Goal: Task Accomplishment & Management: Manage account settings

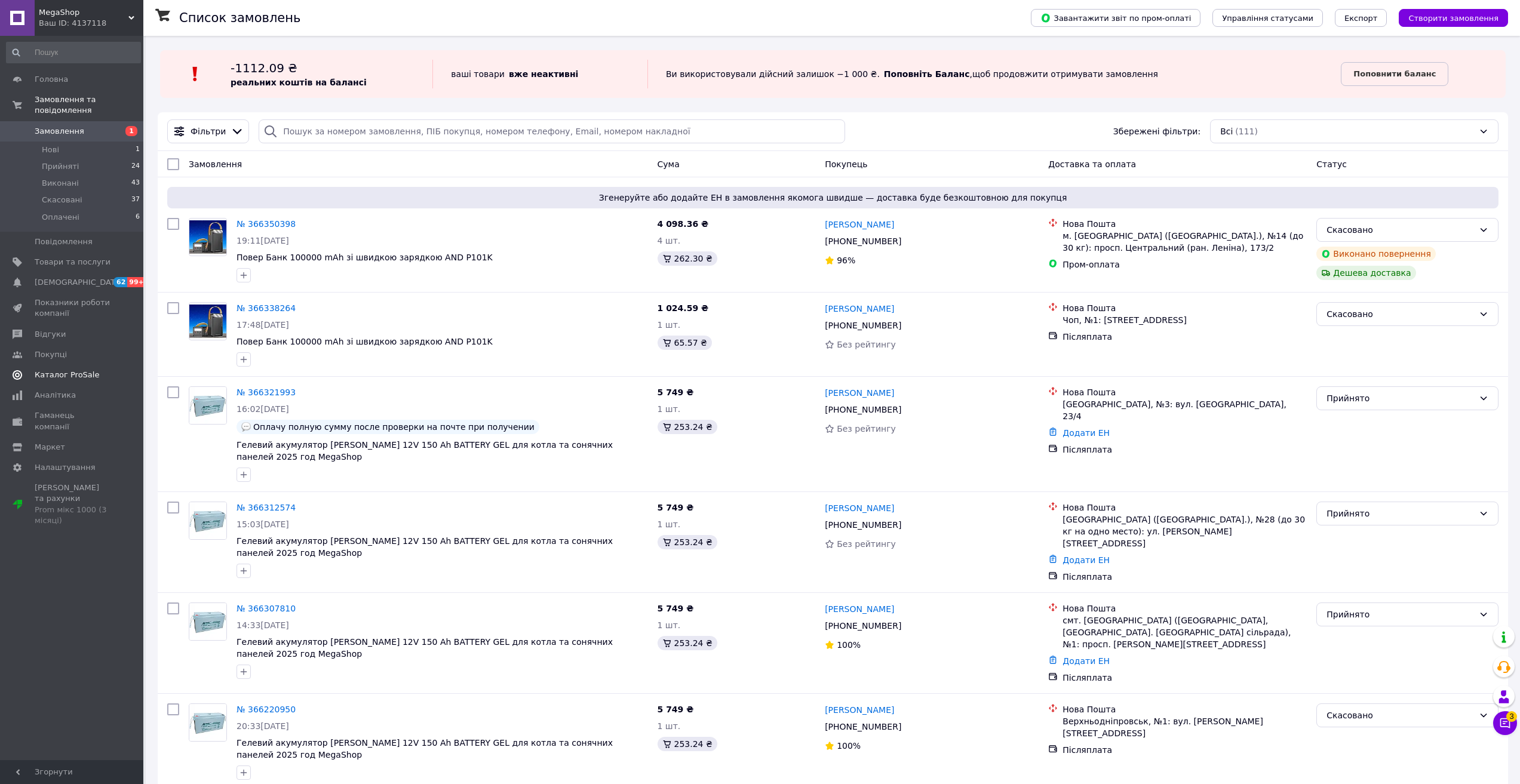
click at [83, 369] on span "Каталог ProSale" at bounding box center [67, 374] width 65 height 10
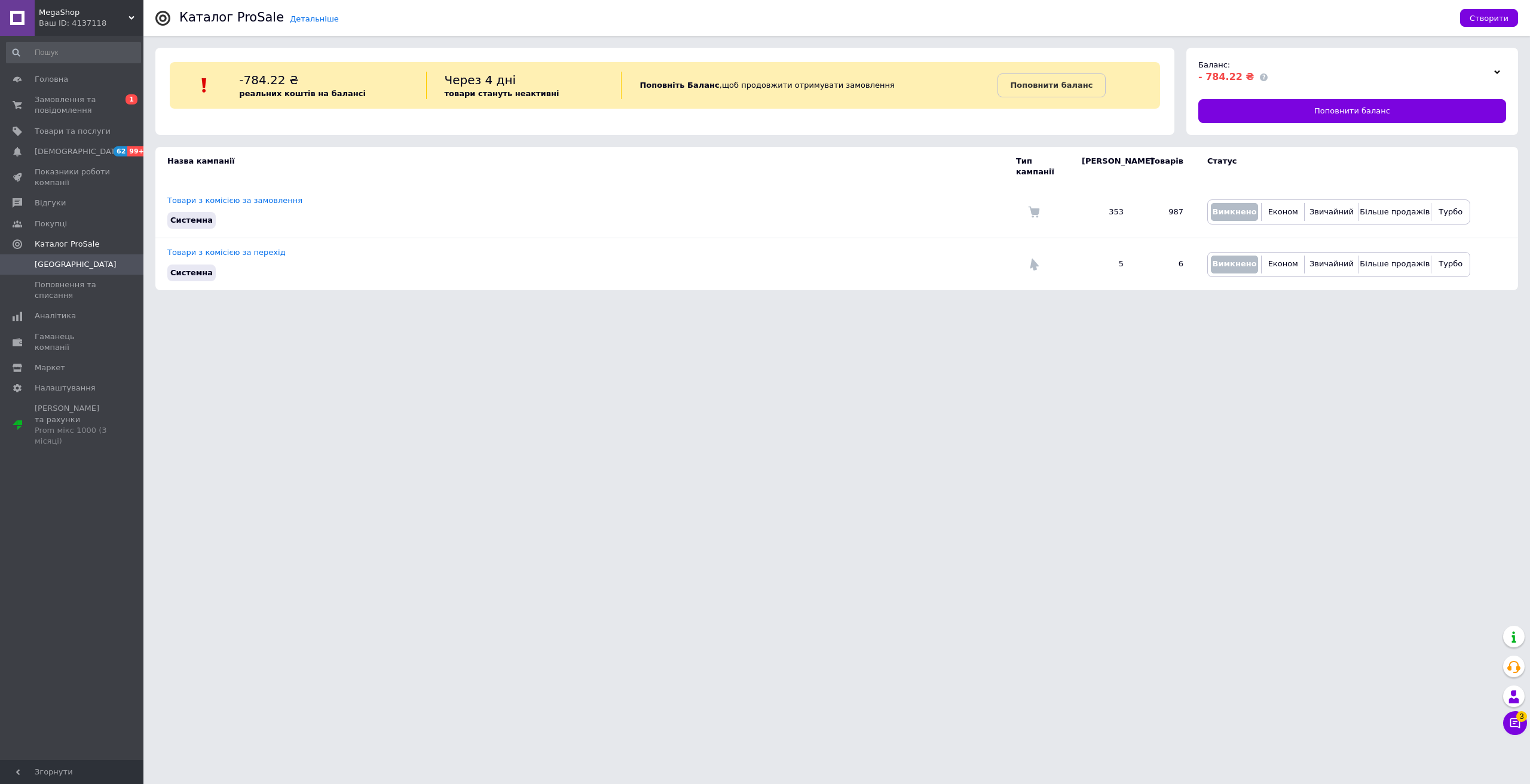
click at [1490, 72] on div at bounding box center [1497, 72] width 18 height 17
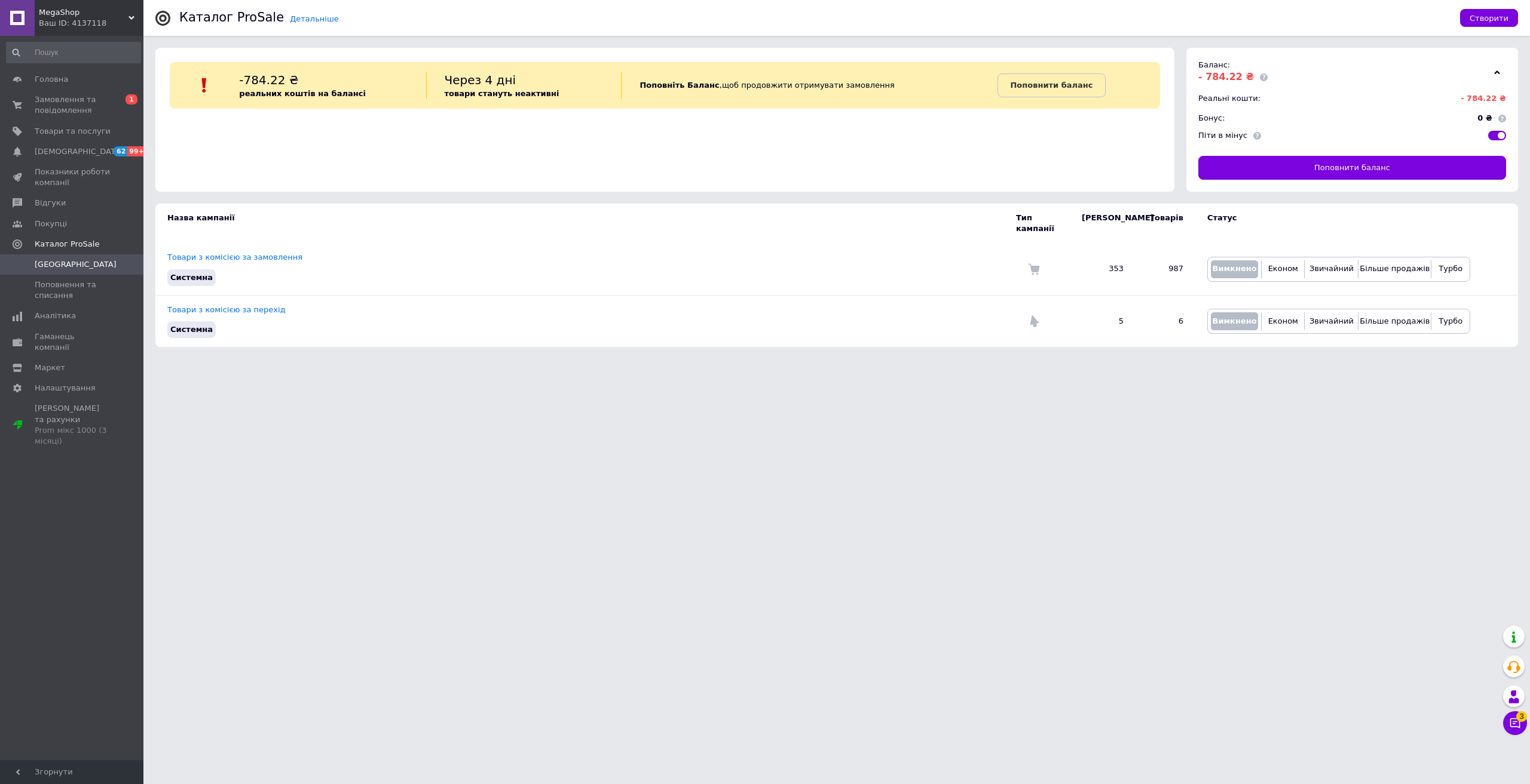
click at [1494, 133] on span at bounding box center [1497, 136] width 18 height 10
click at [1488, 131] on input "checkbox" at bounding box center [1484, 127] width 8 height 8
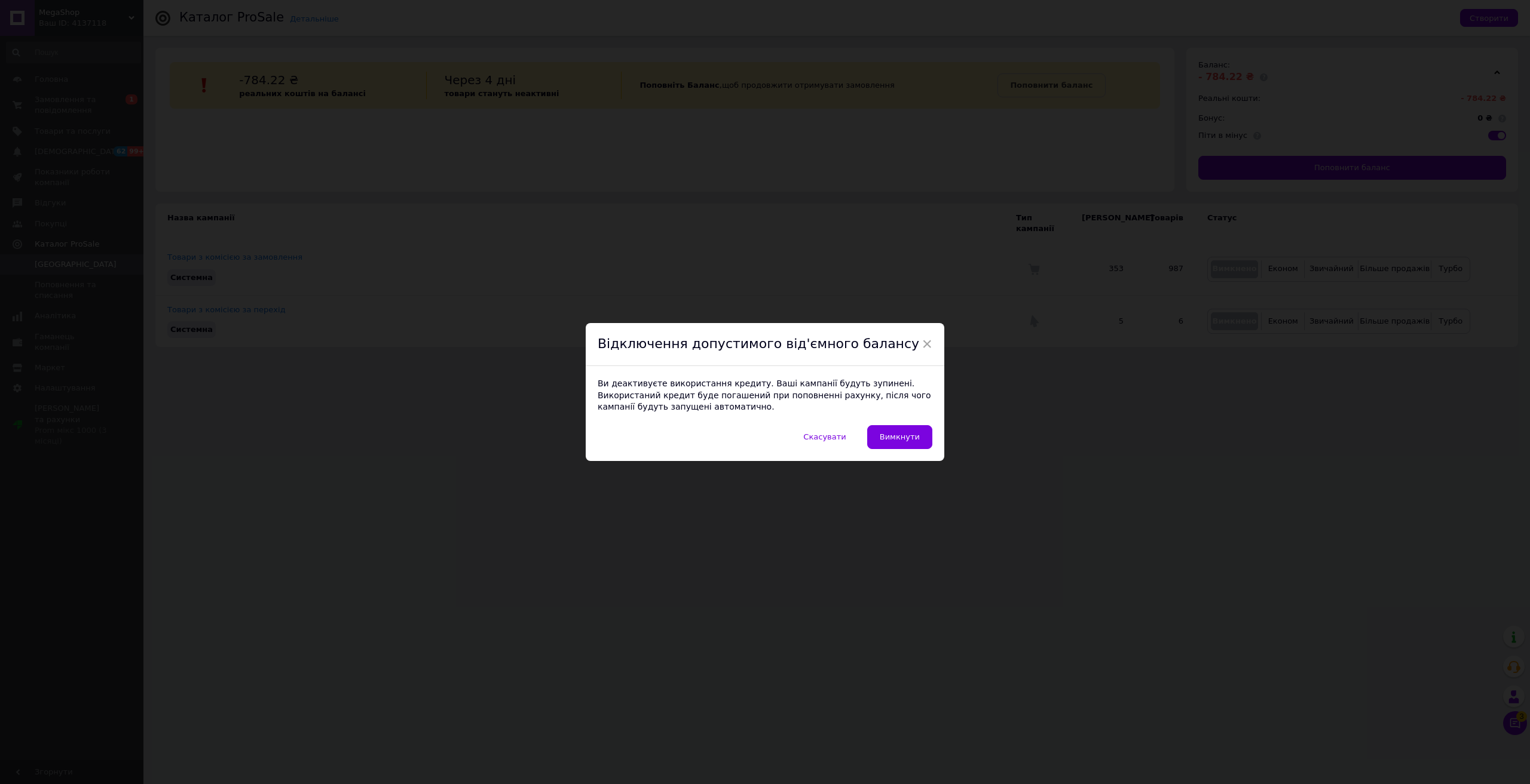
drag, startPoint x: 924, startPoint y: 435, endPoint x: 1087, endPoint y: 401, distance: 166.5
click at [924, 435] on button "Вимкнути" at bounding box center [900, 437] width 65 height 24
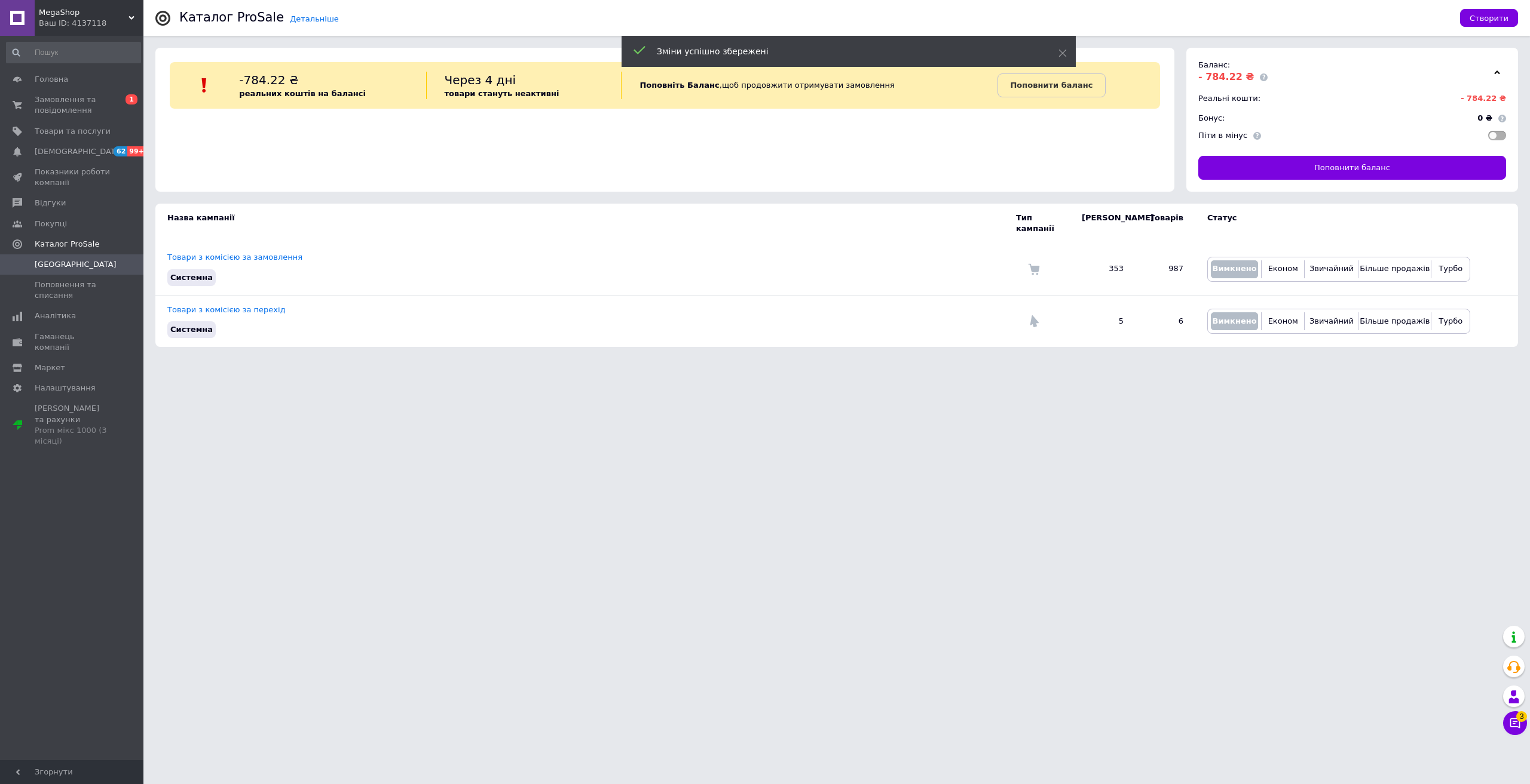
click at [1492, 139] on span at bounding box center [1497, 136] width 18 height 10
click at [1488, 131] on input "checkbox" at bounding box center [1484, 127] width 8 height 8
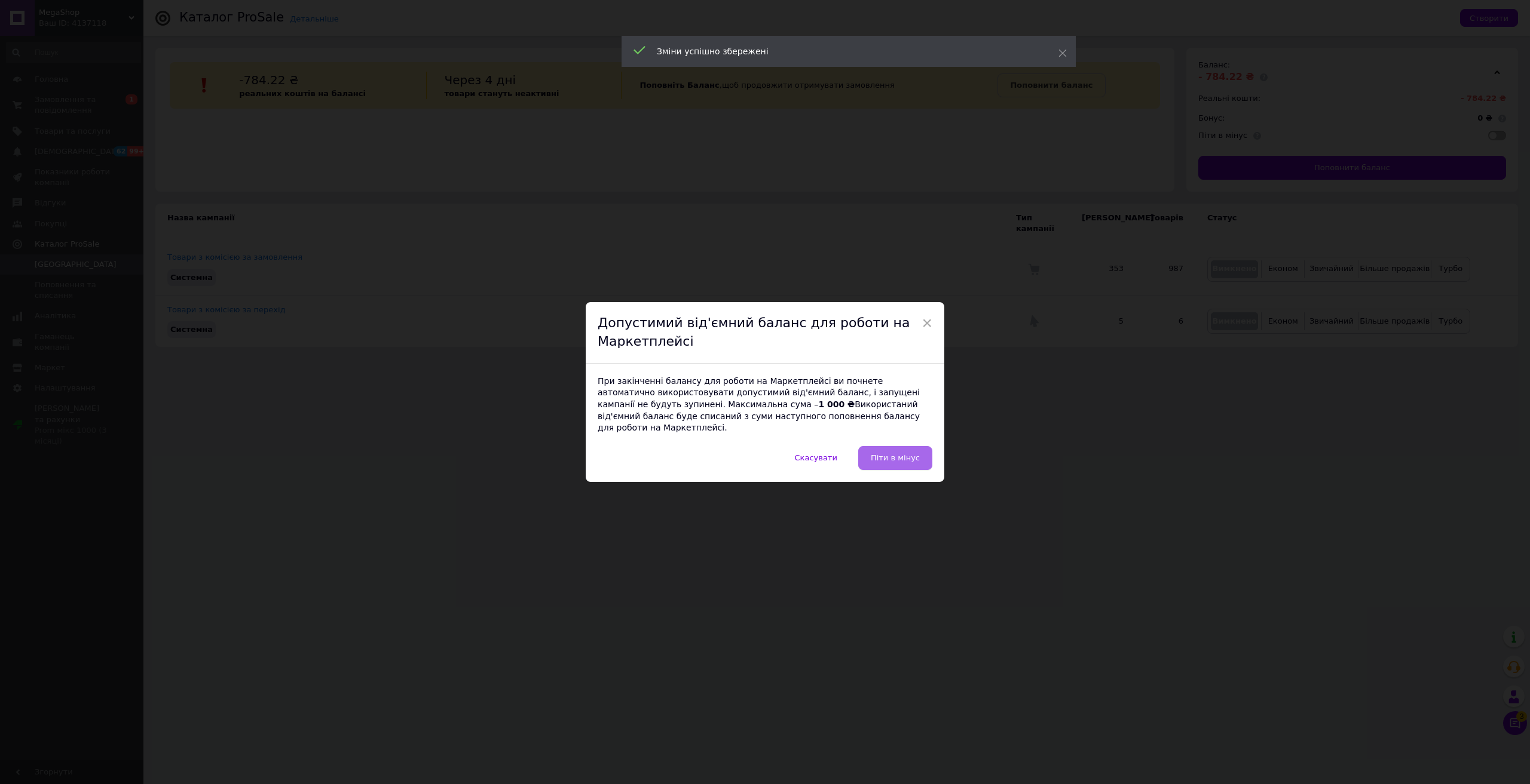
click at [908, 454] on span "Піти в мінус" at bounding box center [895, 458] width 49 height 9
checkbox input "true"
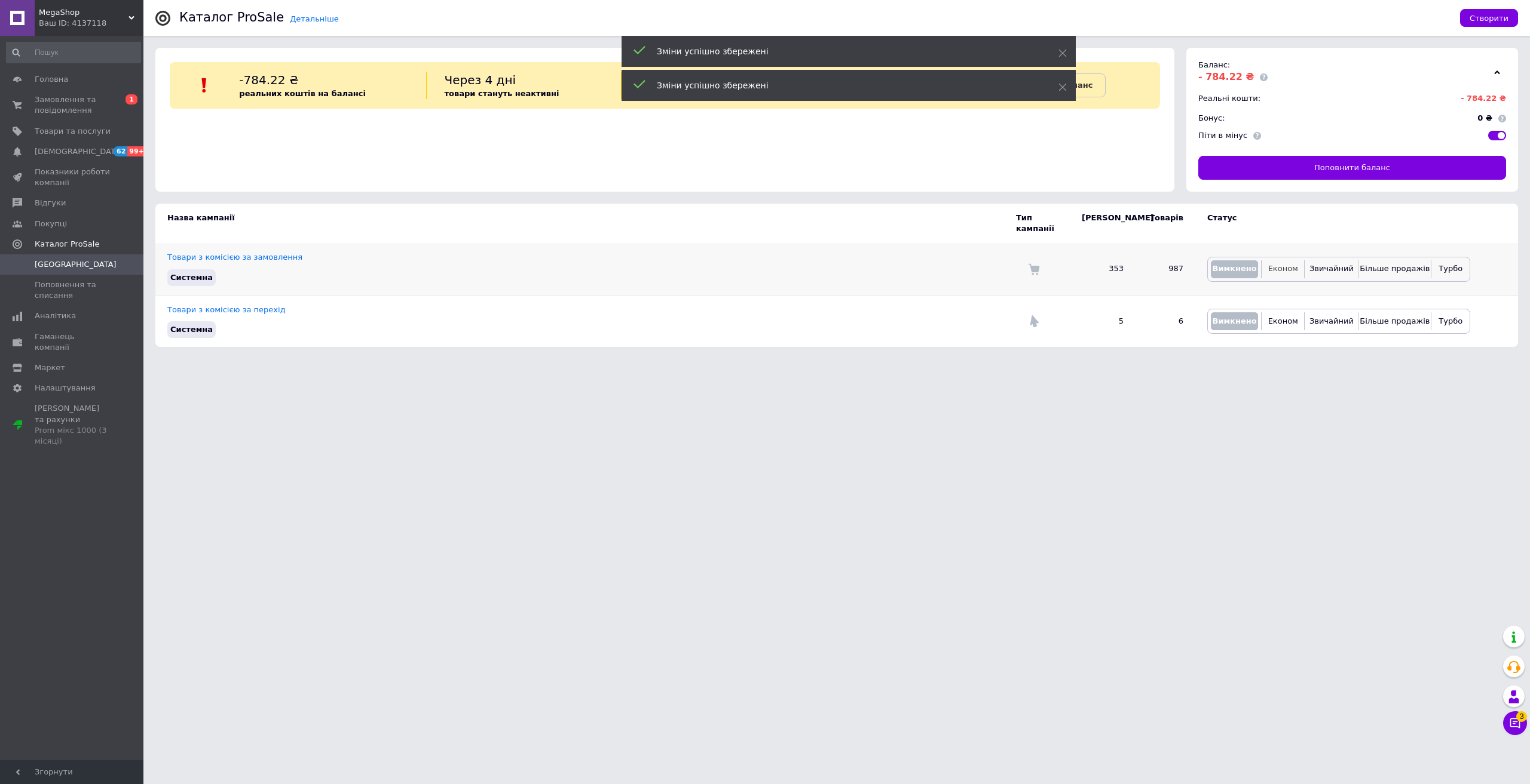
click at [1288, 264] on span "Економ" at bounding box center [1283, 269] width 30 height 9
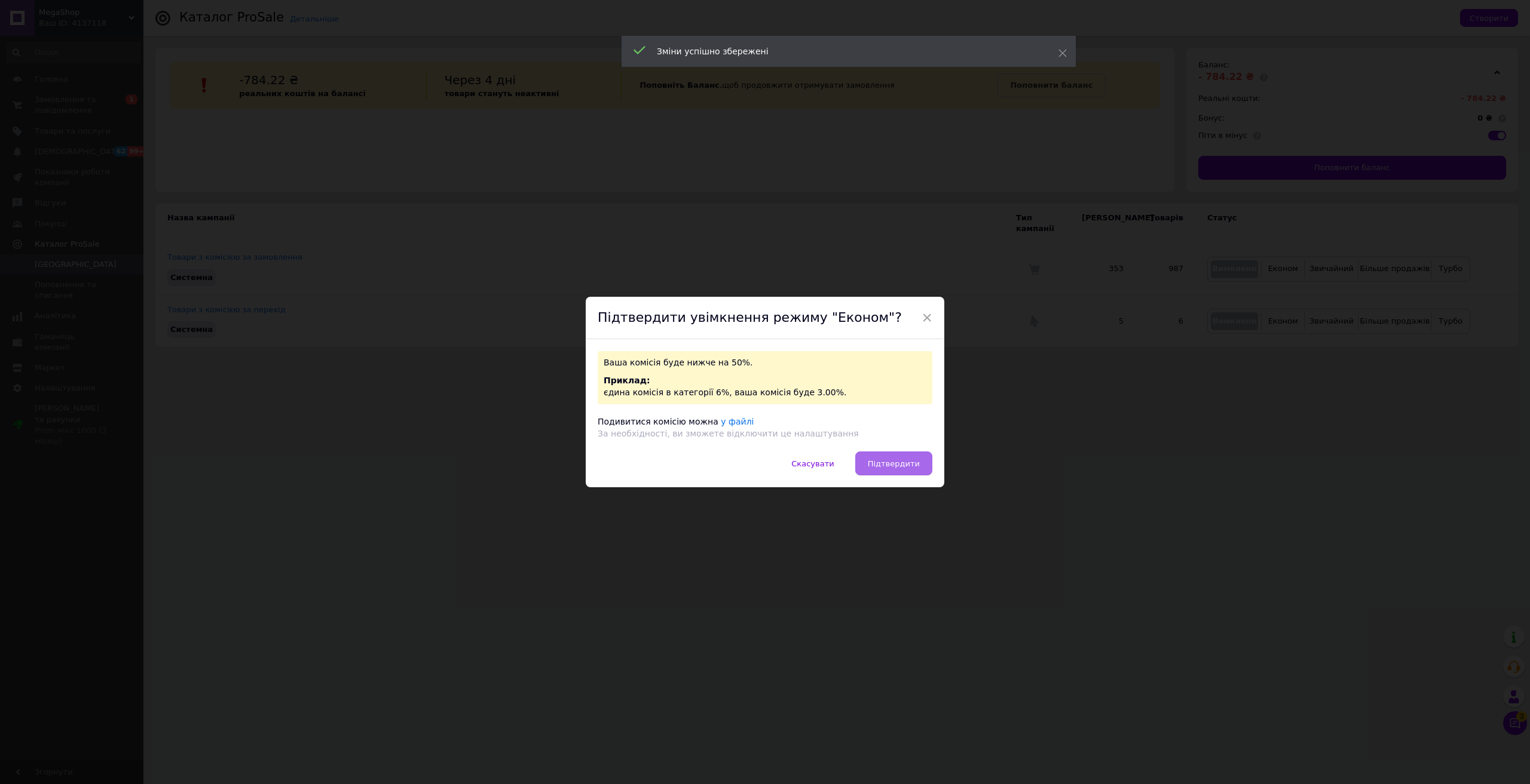
click at [893, 459] on span "Підтвердити" at bounding box center [894, 463] width 52 height 9
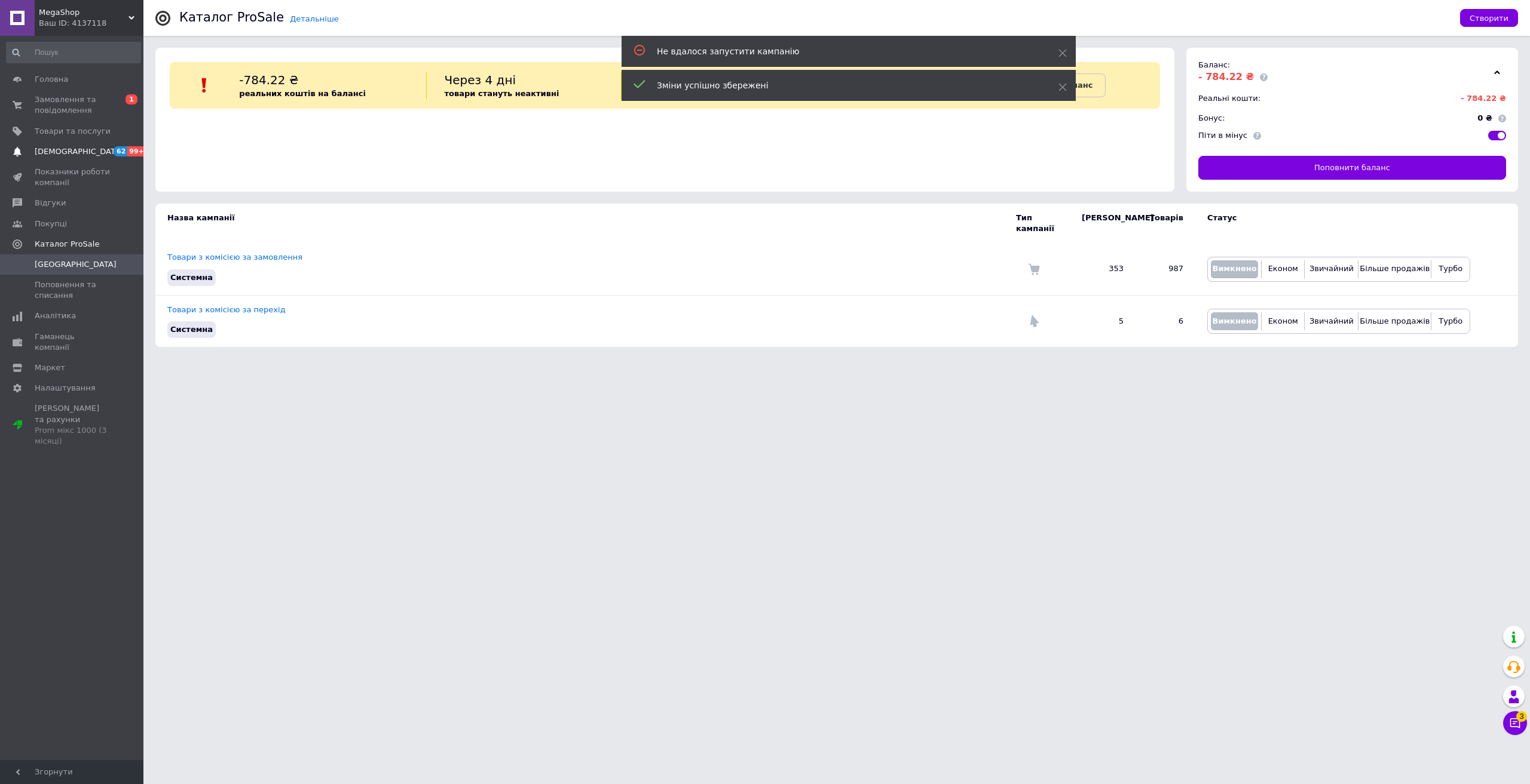
drag, startPoint x: 68, startPoint y: 142, endPoint x: 76, endPoint y: 148, distance: 10.0
click at [68, 142] on link "Сповіщення 62 99+" at bounding box center [73, 151] width 147 height 20
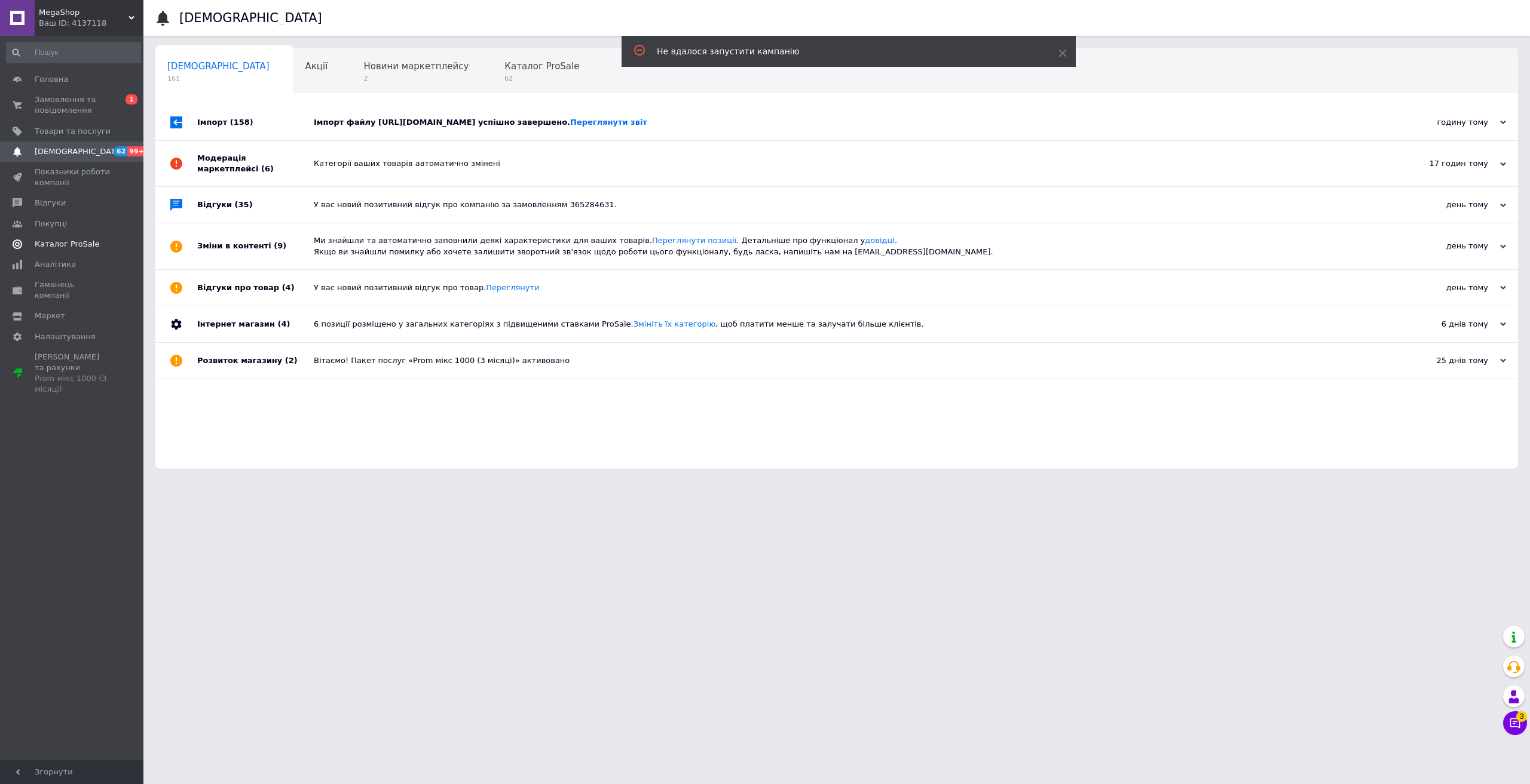
click at [54, 238] on link "Каталог ProSale" at bounding box center [73, 244] width 147 height 20
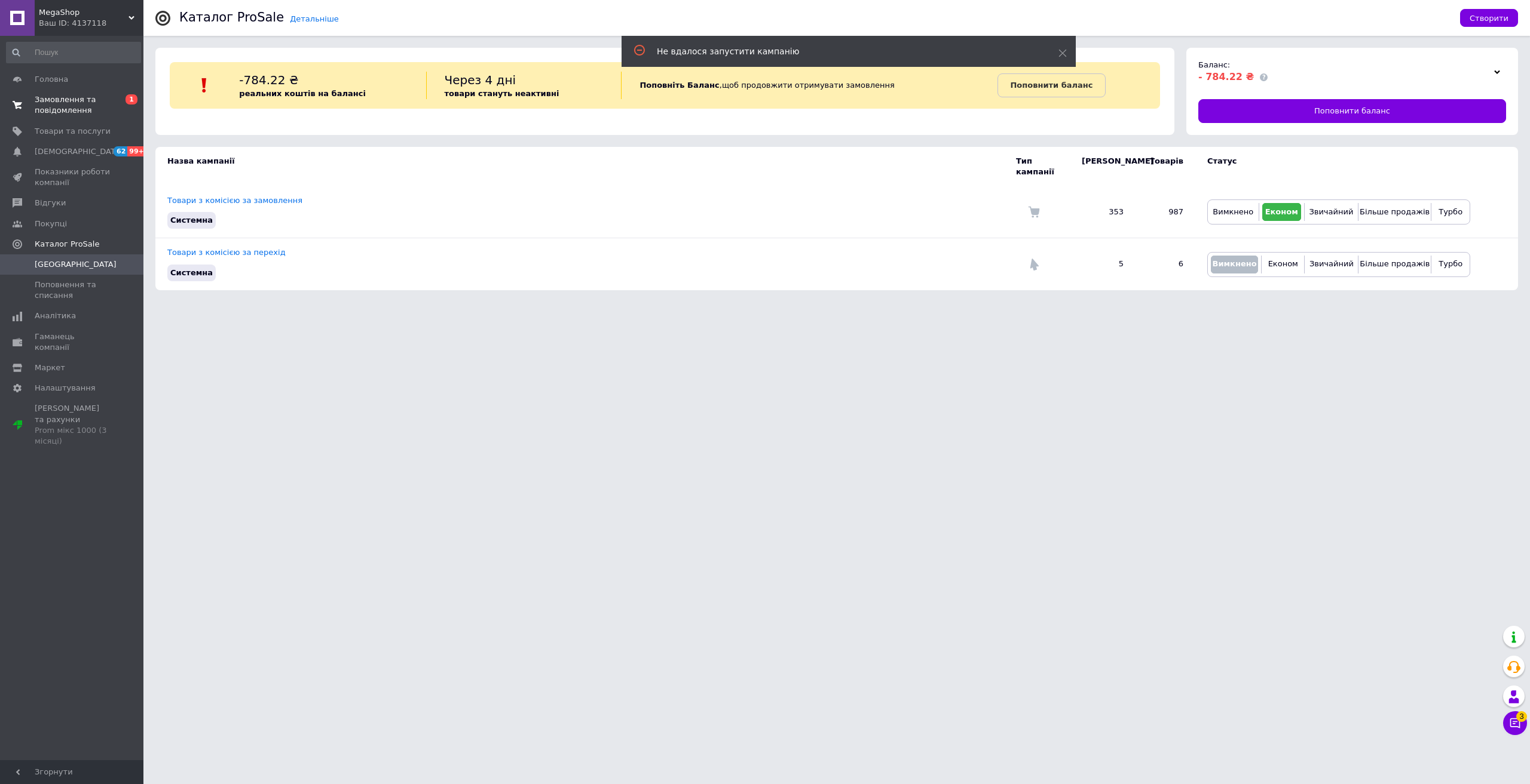
click at [66, 106] on span "Замовлення та повідомлення" at bounding box center [72, 105] width 76 height 22
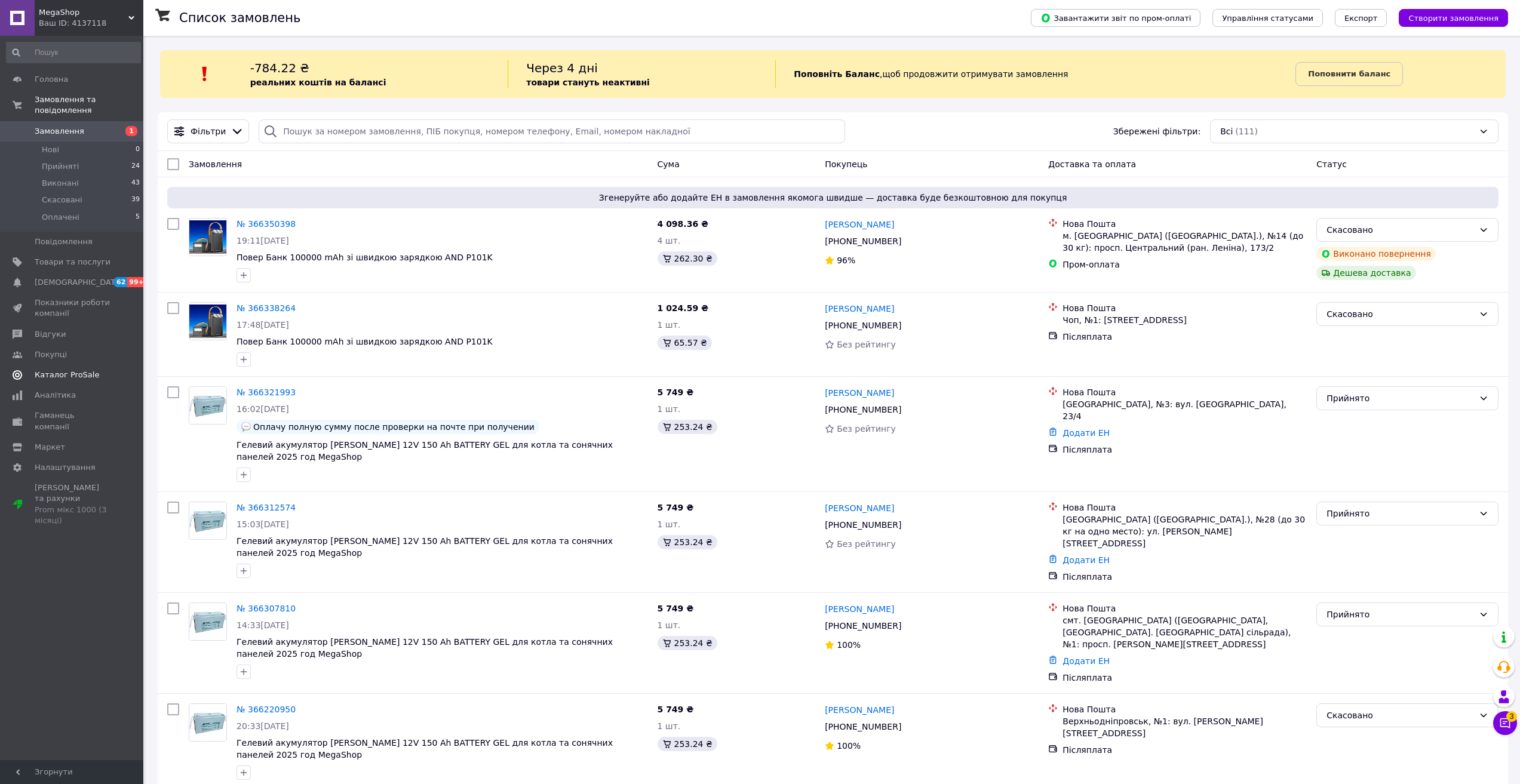
click at [78, 369] on span "Каталог ProSale" at bounding box center [67, 374] width 65 height 10
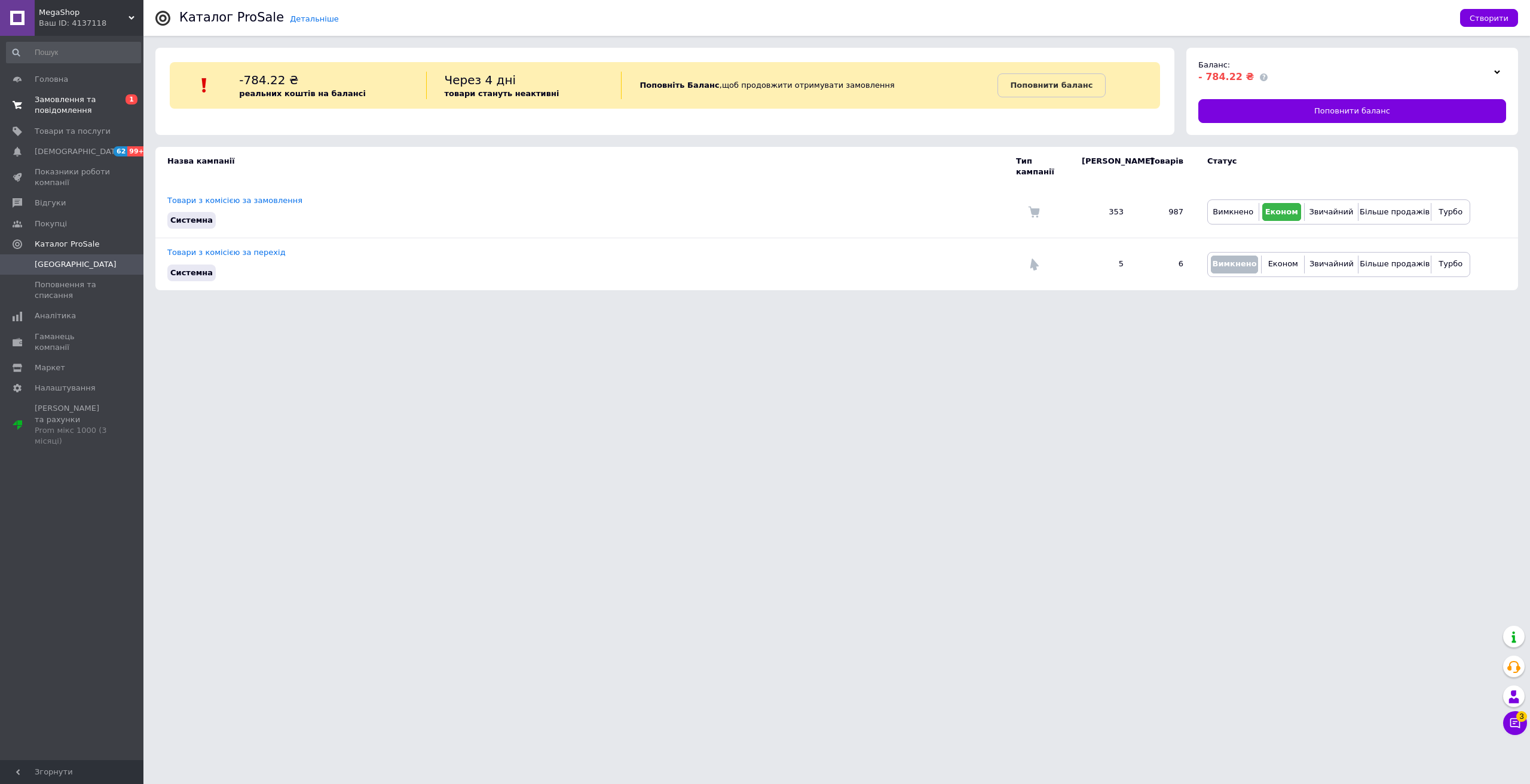
click at [55, 102] on span "Замовлення та повідомлення" at bounding box center [72, 105] width 76 height 22
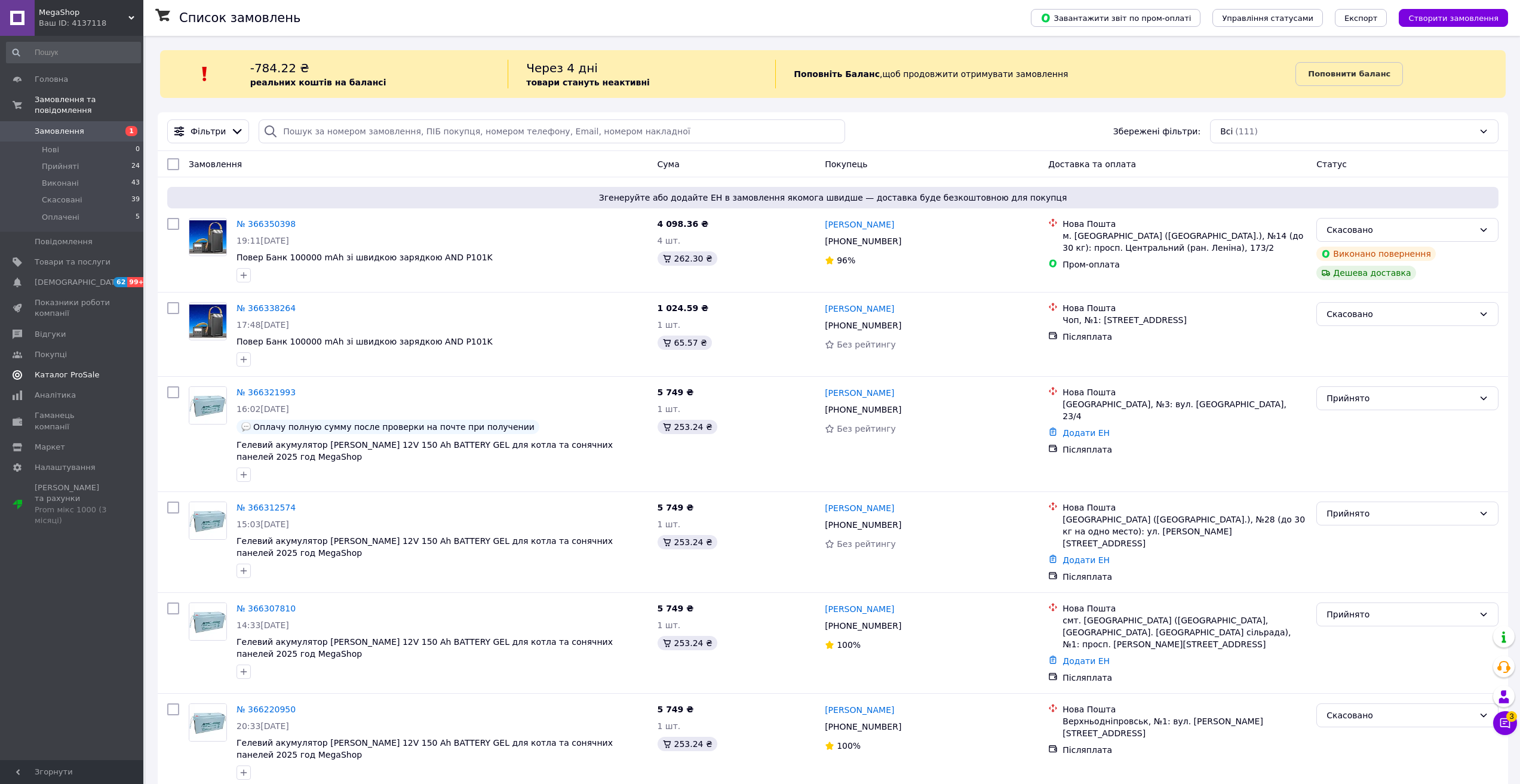
click at [74, 365] on link "Каталог ProSale" at bounding box center [73, 375] width 147 height 20
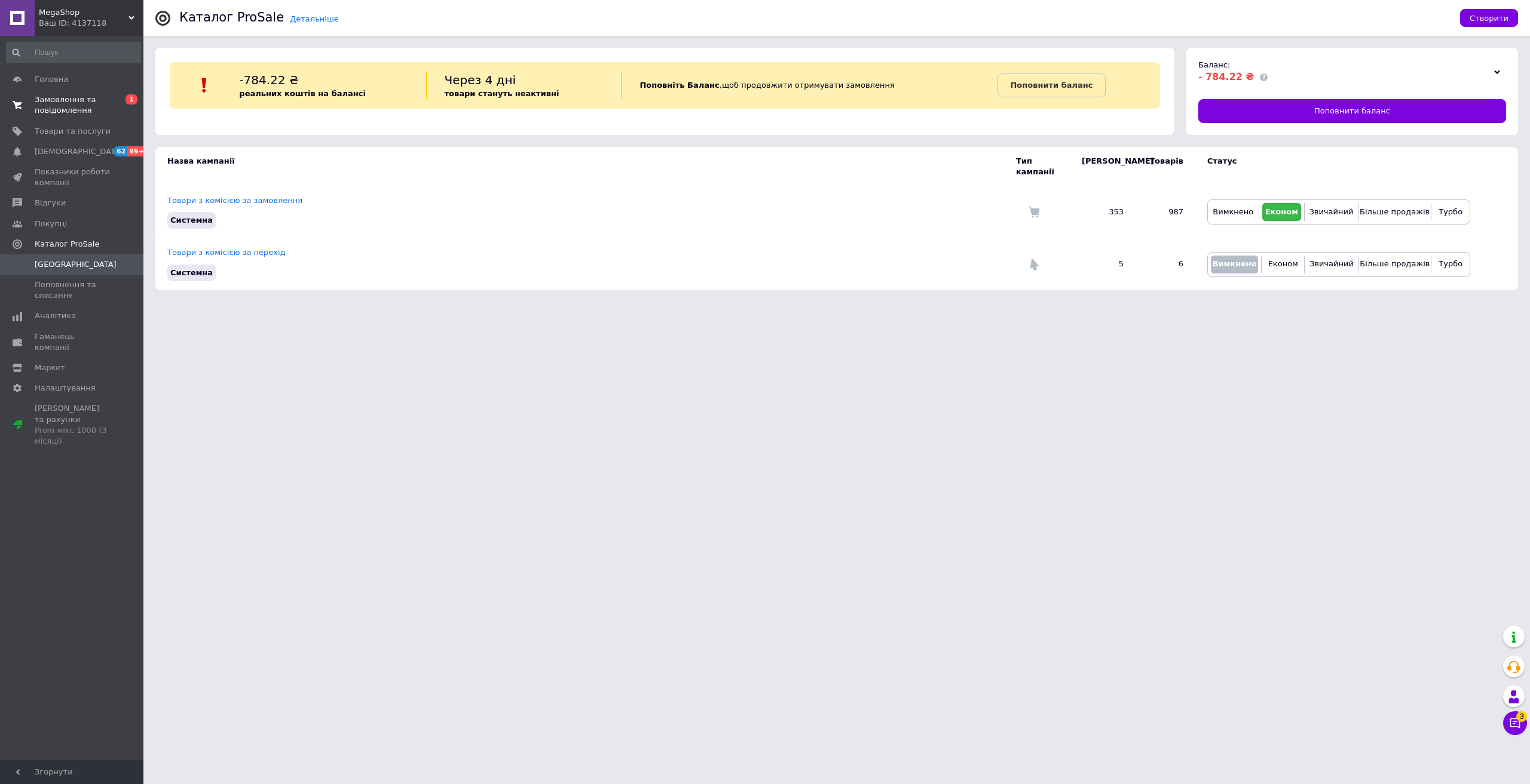
click at [82, 109] on span "Замовлення та повідомлення" at bounding box center [72, 105] width 76 height 22
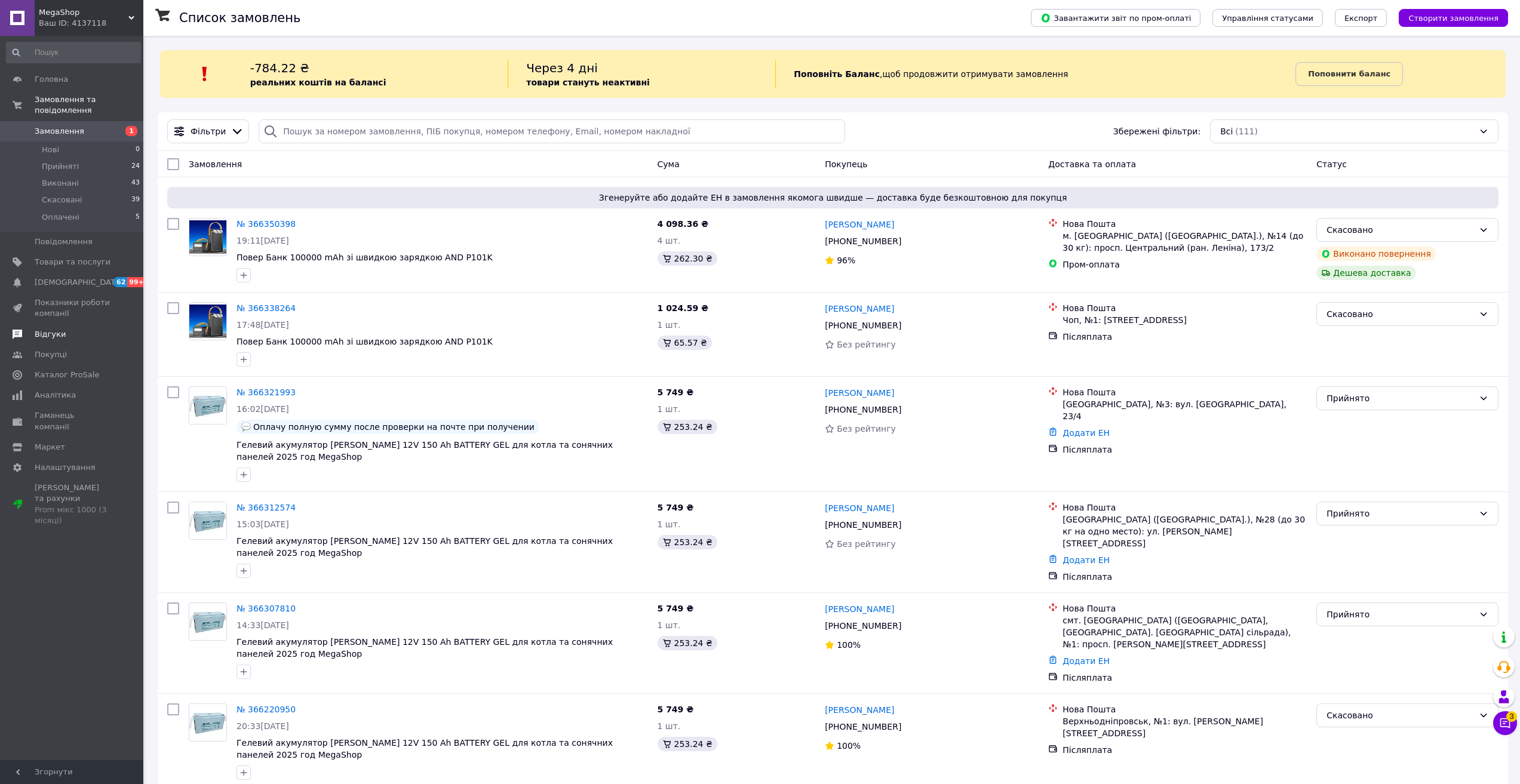
click at [56, 329] on span "Відгуки" at bounding box center [50, 334] width 31 height 10
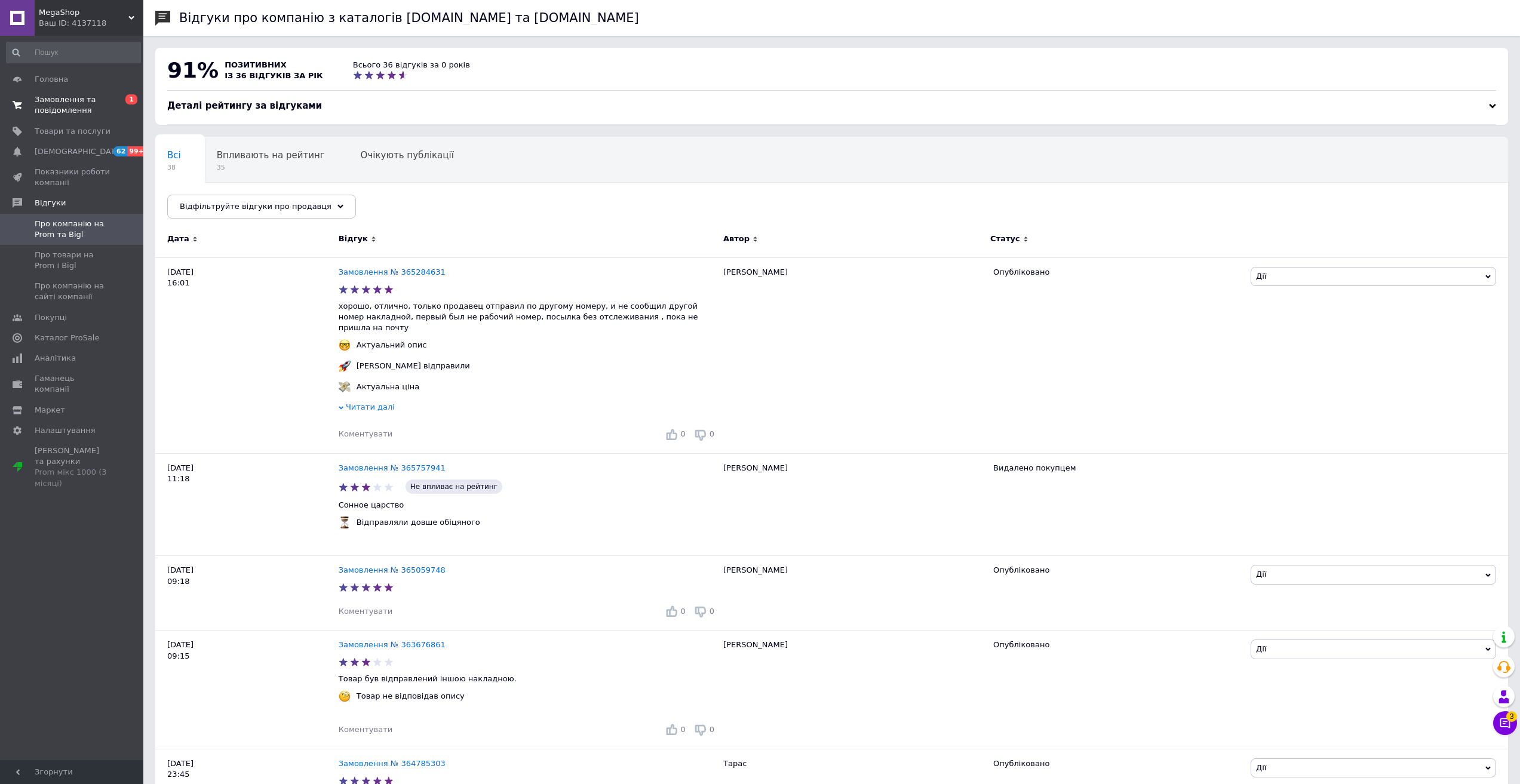
click at [61, 99] on span "Замовлення та повідомлення" at bounding box center [72, 105] width 76 height 22
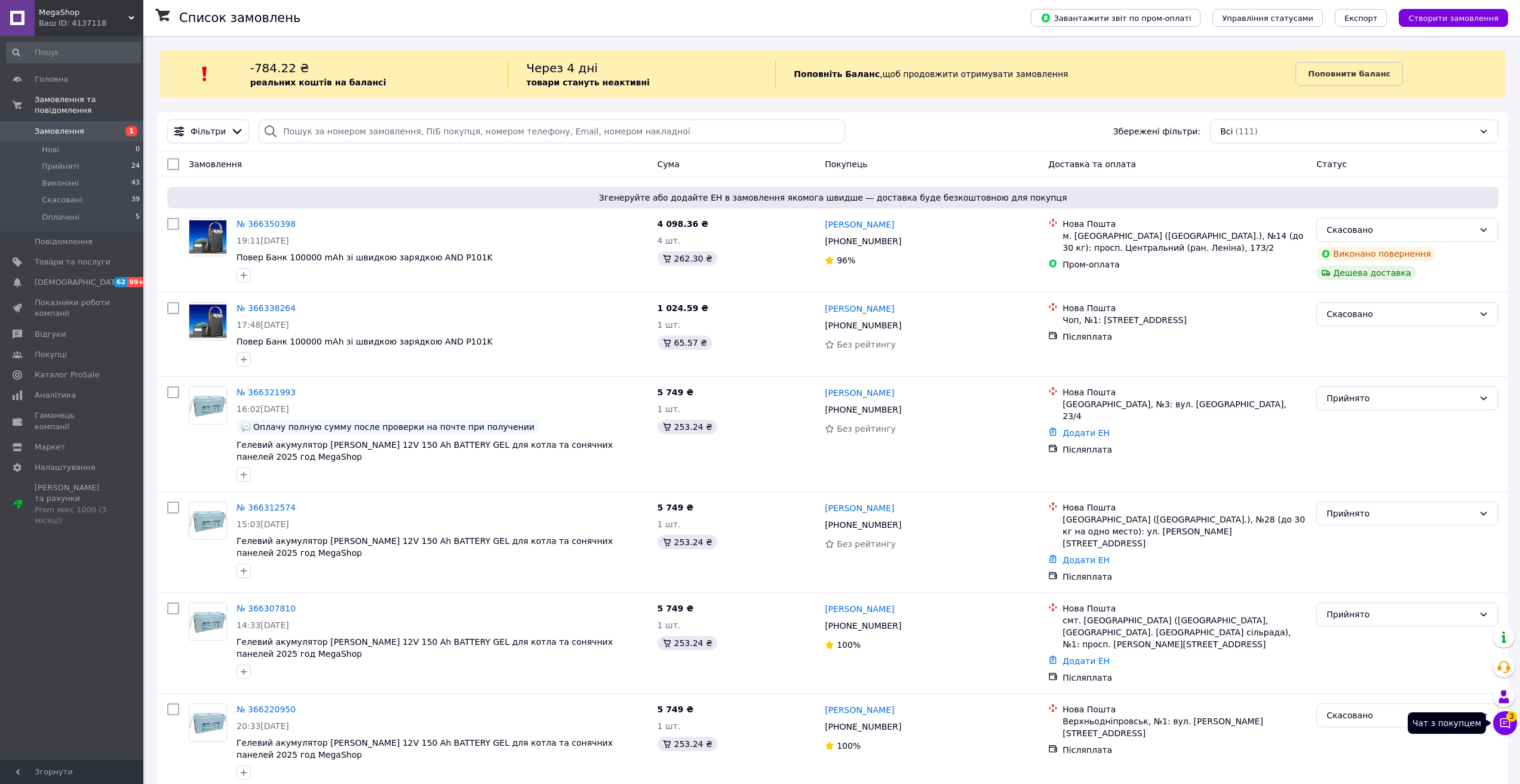
click at [1510, 721] on button "Чат з покупцем 3" at bounding box center [1505, 723] width 24 height 24
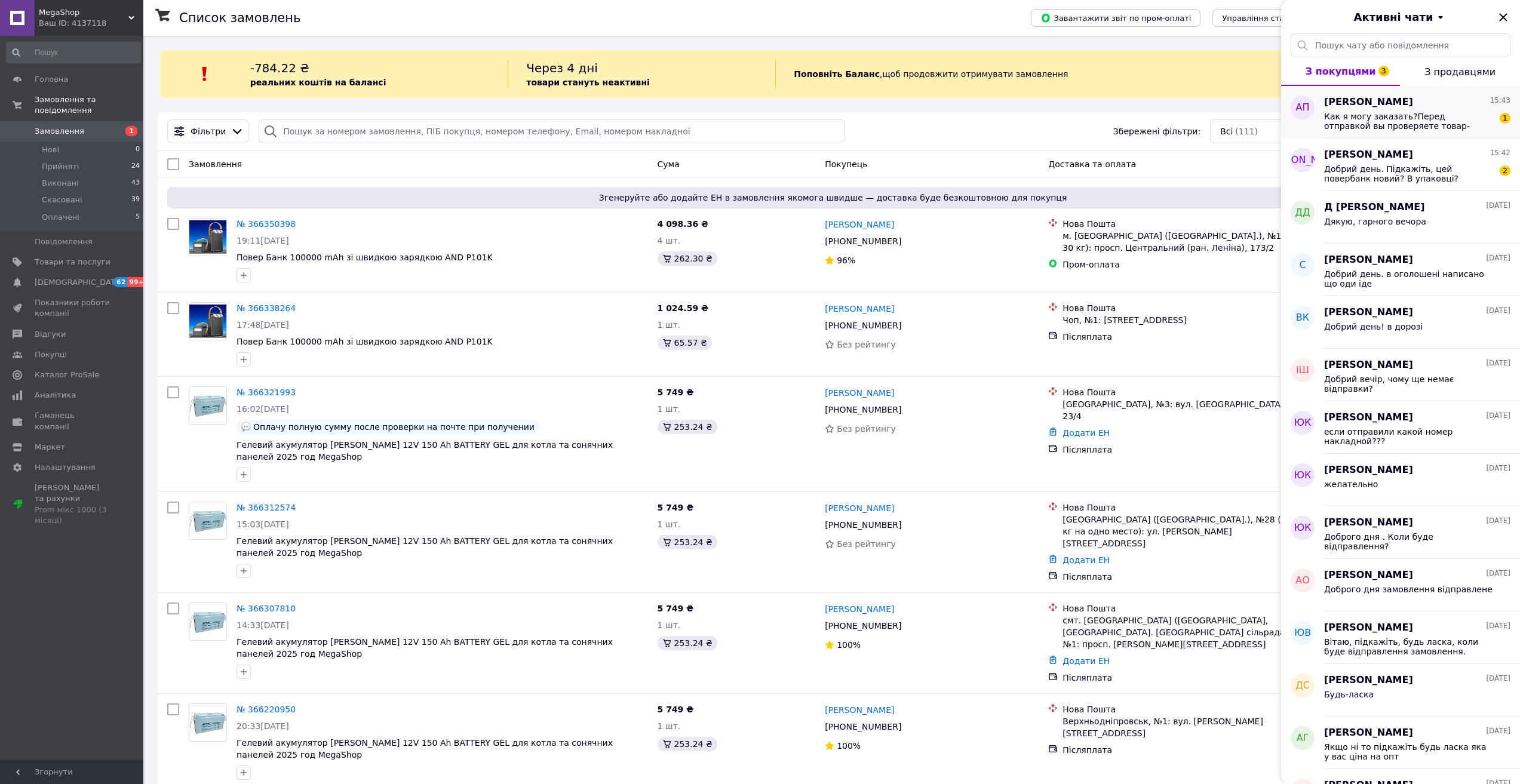
click at [1357, 126] on span "Как я могу заказать?Перед отправкой вы проверяете товар-полную зарядку,комплект…" at bounding box center [1409, 121] width 170 height 19
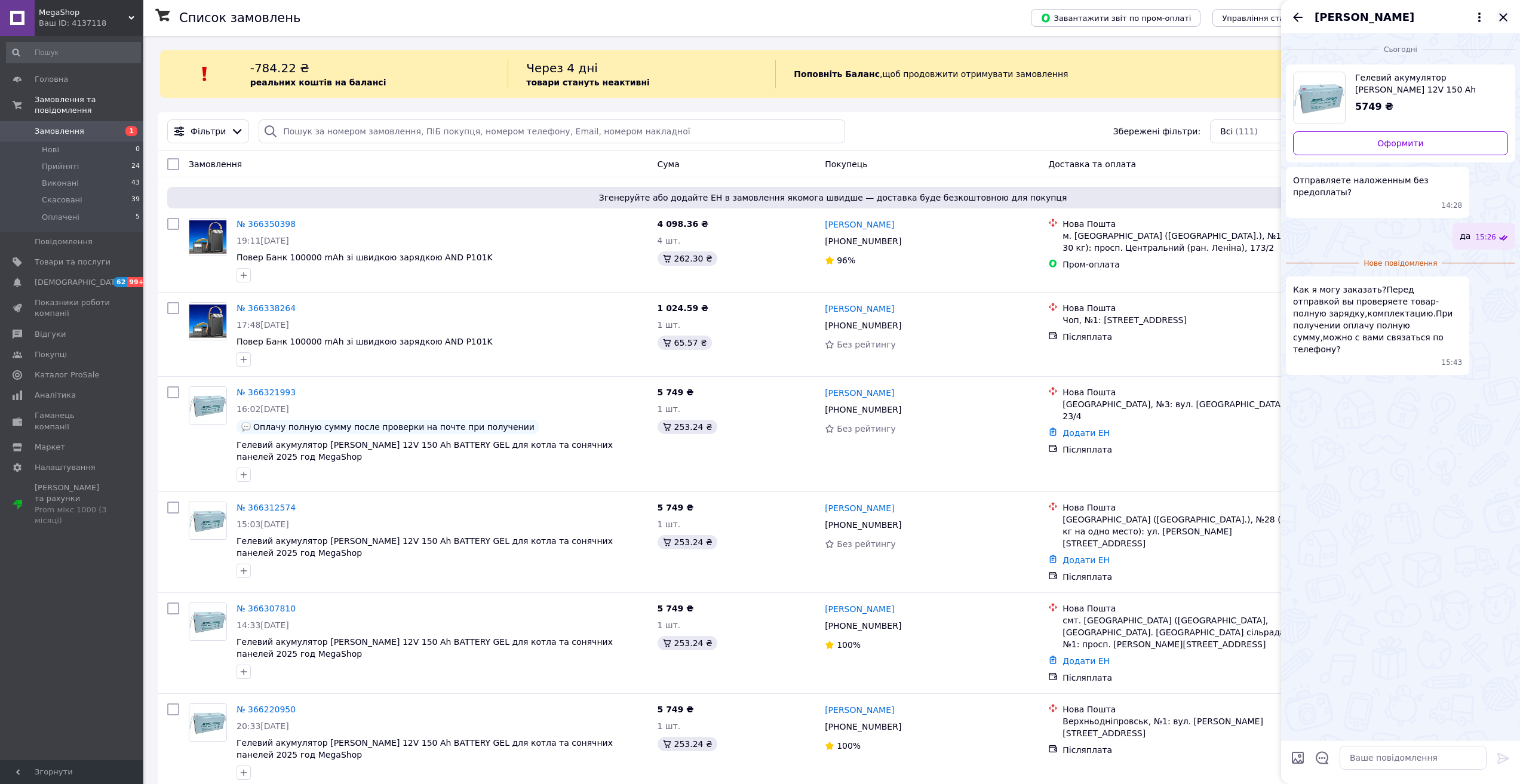
click at [1502, 19] on icon "Закрити" at bounding box center [1503, 17] width 8 height 8
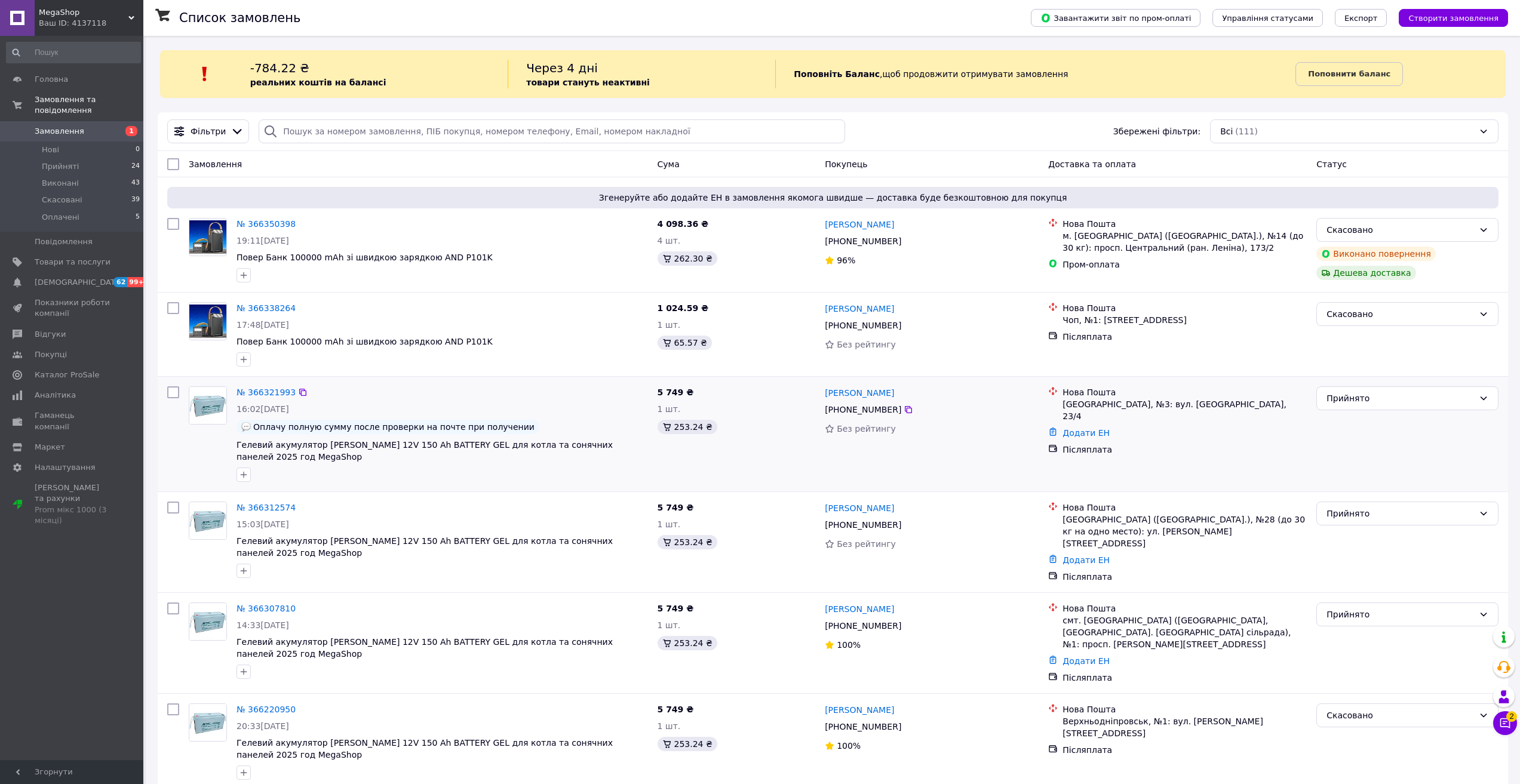
drag, startPoint x: 931, startPoint y: 392, endPoint x: 823, endPoint y: 393, distance: 108.0
click at [823, 393] on div "[PERSON_NAME] [PHONE_NUMBER] Без рейтингу" at bounding box center [931, 434] width 223 height 105
copy link "[PERSON_NAME]"
click at [905, 410] on icon at bounding box center [909, 410] width 10 height 10
click at [1080, 403] on div "[GEOGRAPHIC_DATA], №3: вул. [GEOGRAPHIC_DATA], 23/4" at bounding box center [1185, 410] width 244 height 24
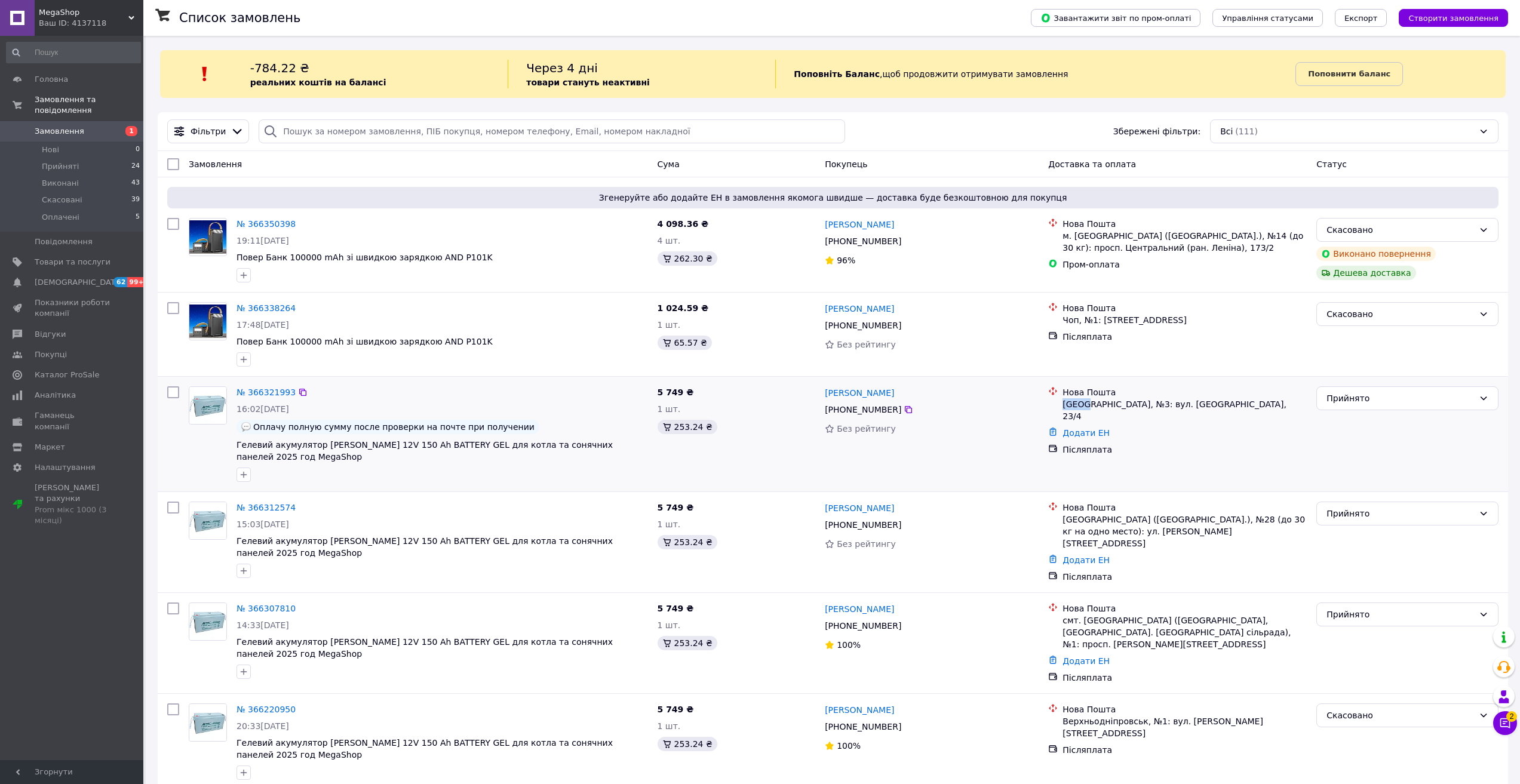
click at [1080, 403] on div "[GEOGRAPHIC_DATA], №3: вул. [GEOGRAPHIC_DATA], 23/4" at bounding box center [1185, 410] width 244 height 24
copy div "[GEOGRAPHIC_DATA]"
click at [1510, 721] on span "2" at bounding box center [1511, 717] width 10 height 10
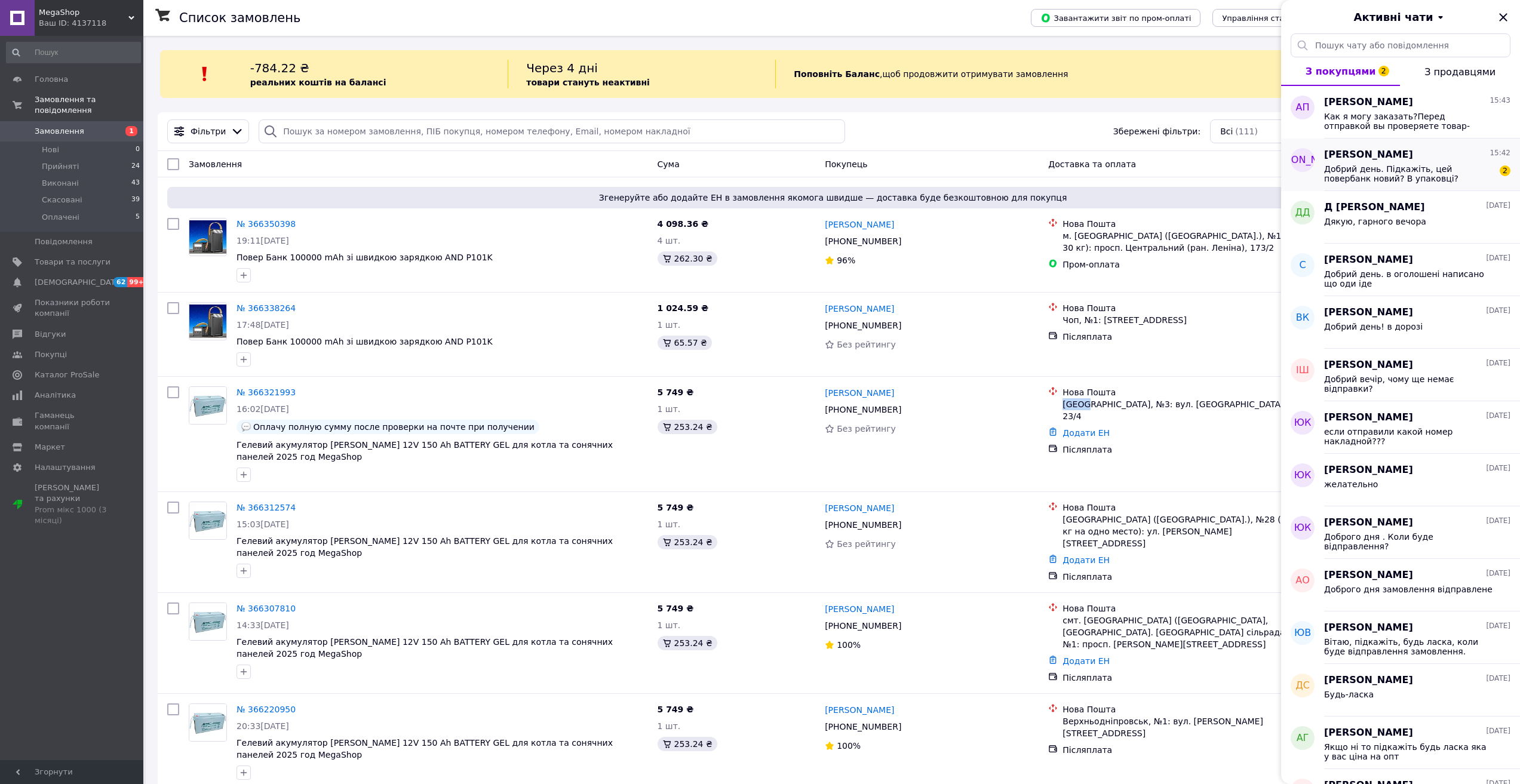
click at [1402, 170] on span "Добрий день. Підкажіть, цей повербанк новий? В упаковці?" at bounding box center [1409, 173] width 170 height 19
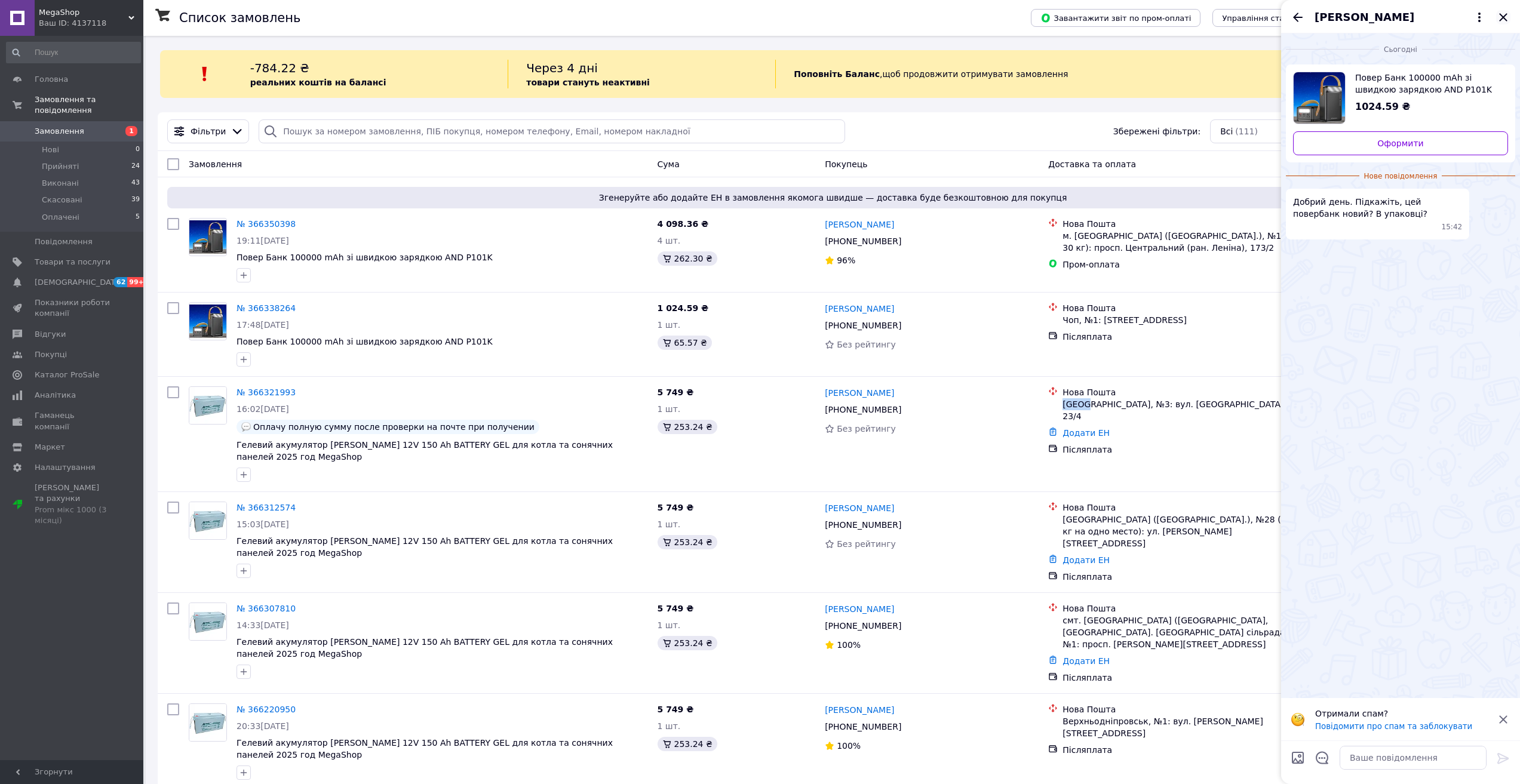
click at [1502, 15] on icon "Закрити" at bounding box center [1503, 17] width 8 height 8
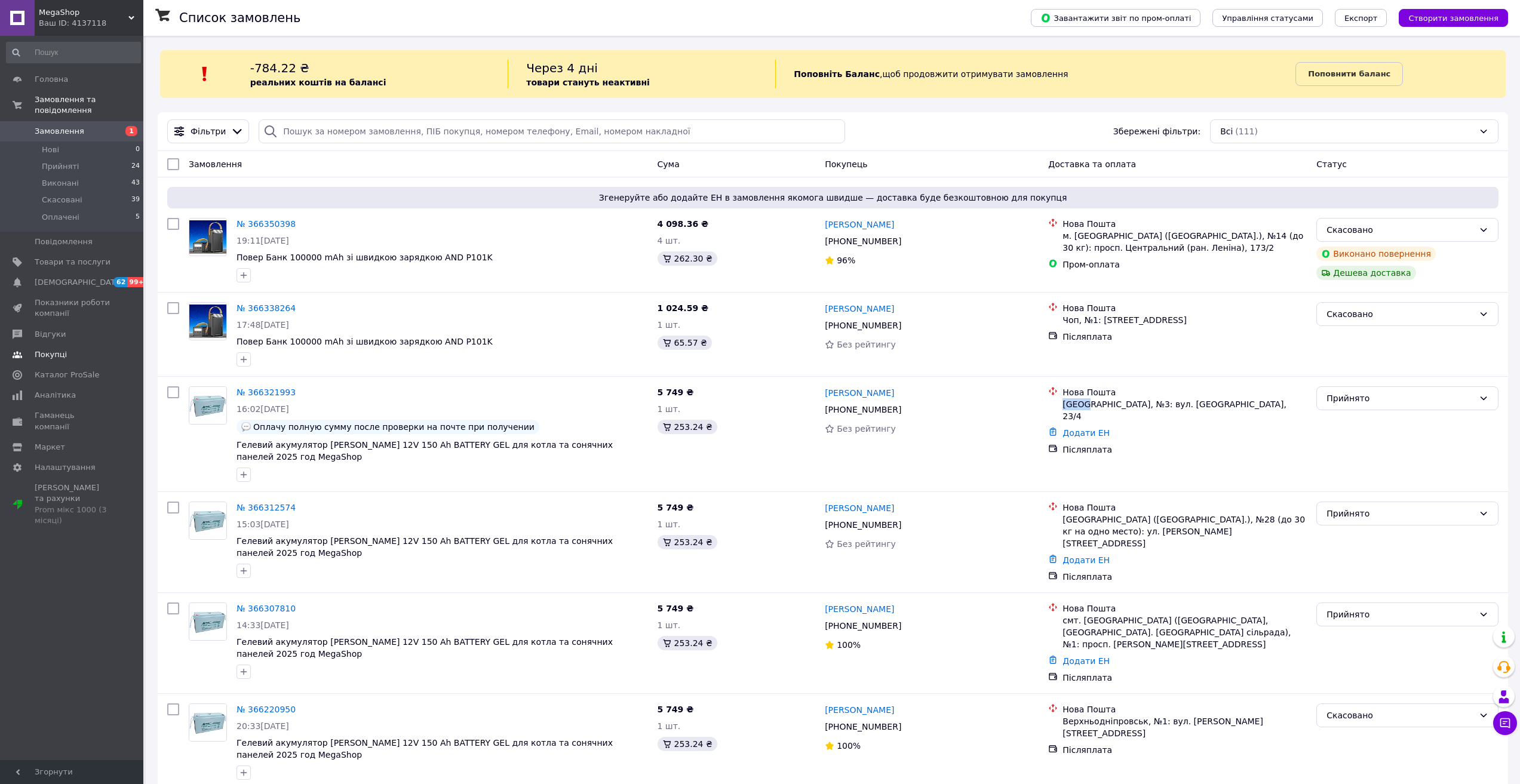
click at [86, 351] on link "Покупці" at bounding box center [73, 354] width 147 height 20
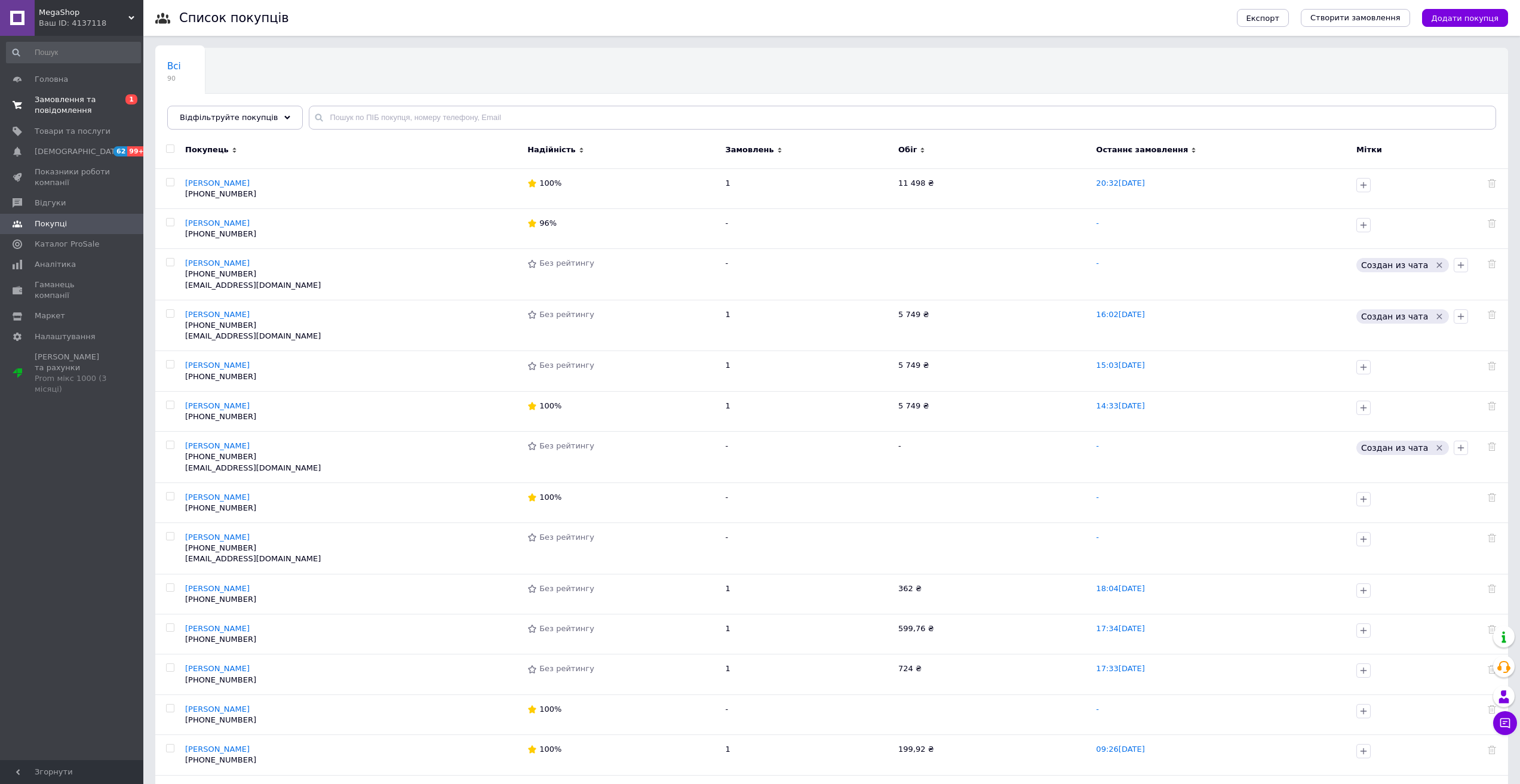
click at [89, 108] on span "Замовлення та повідомлення" at bounding box center [72, 105] width 76 height 22
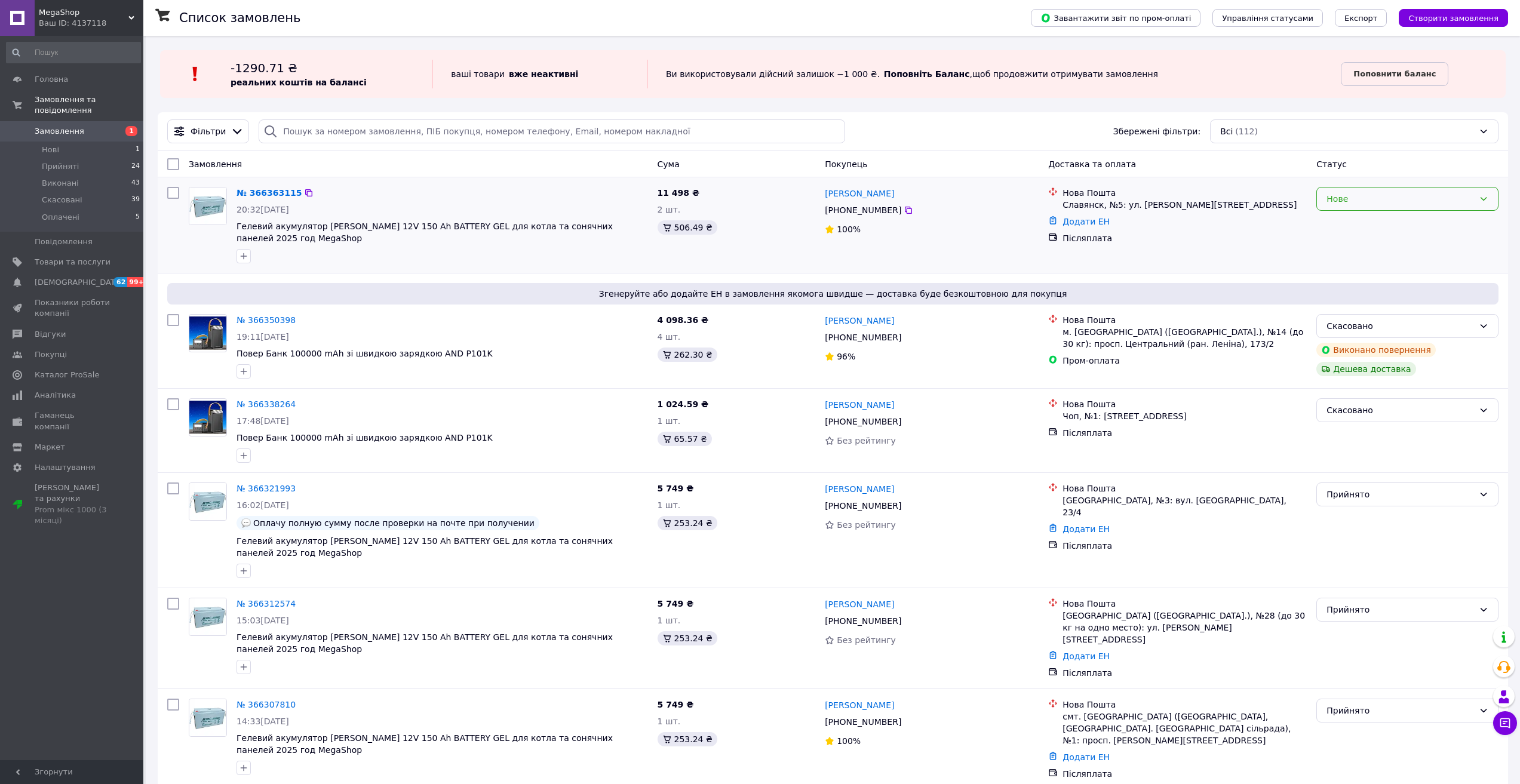
click at [1375, 197] on div "Нове" at bounding box center [1400, 198] width 147 height 13
click at [1356, 222] on li "Прийнято" at bounding box center [1407, 225] width 181 height 22
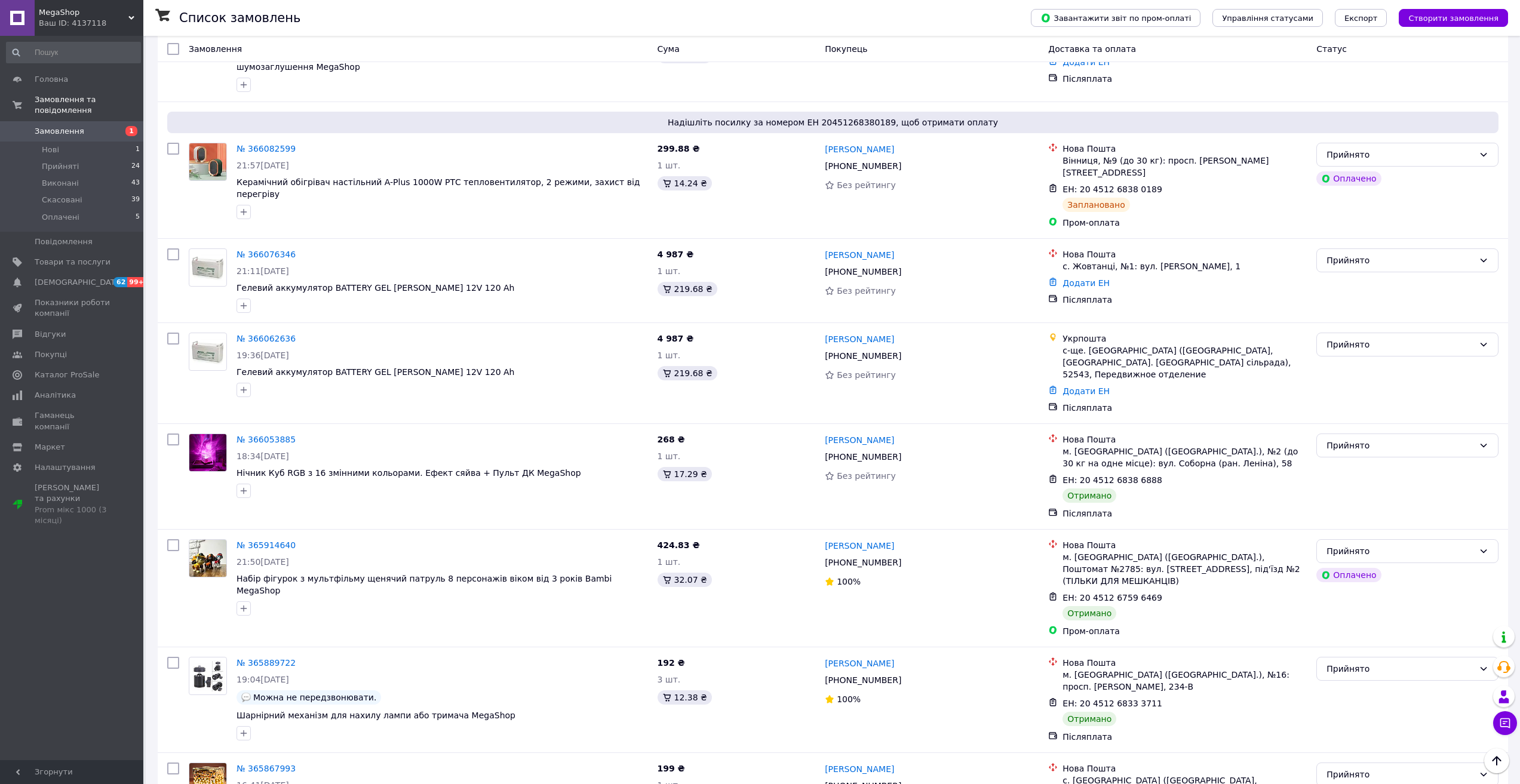
scroll to position [1499, 0]
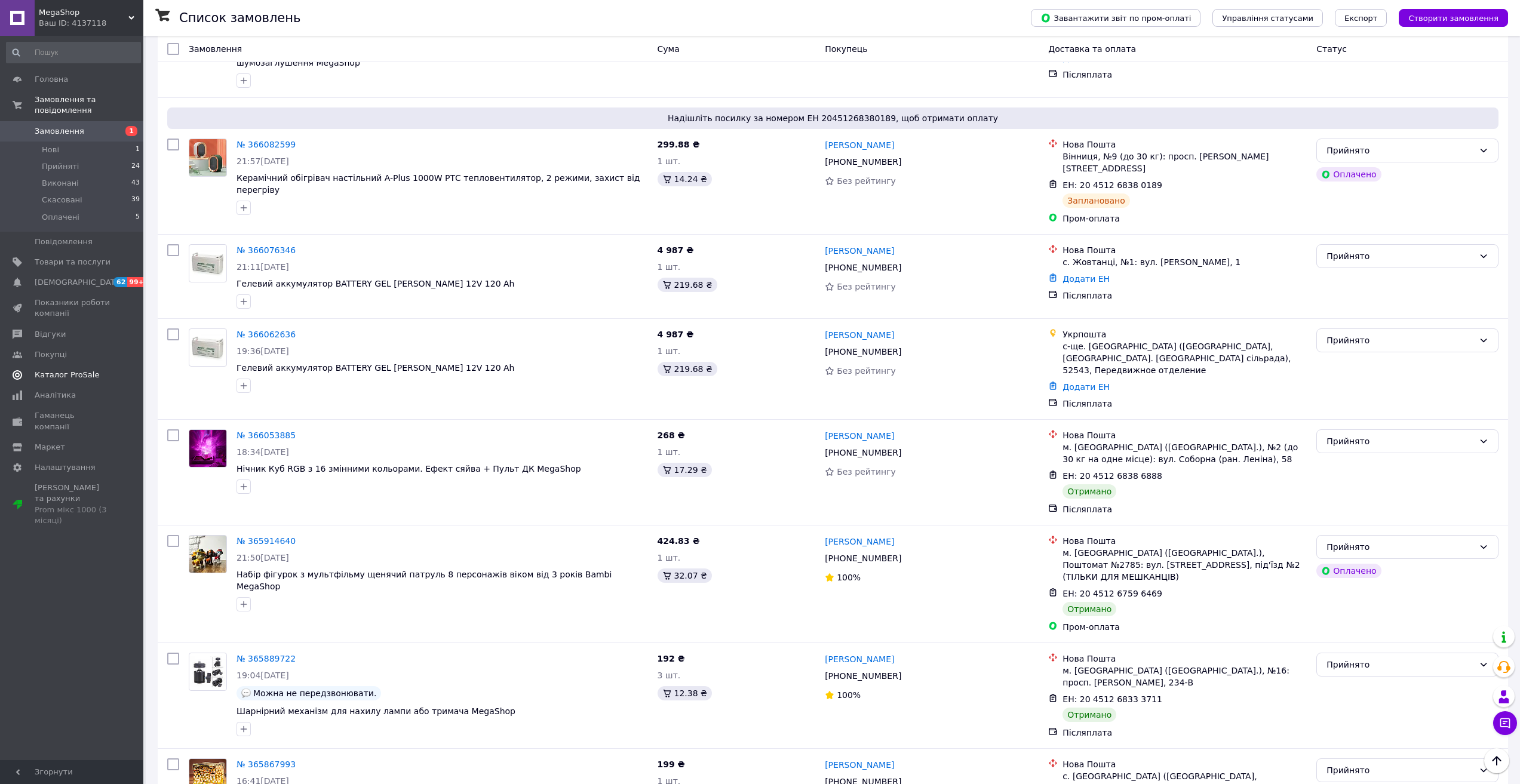
click at [83, 369] on span "Каталог ProSale" at bounding box center [67, 374] width 65 height 10
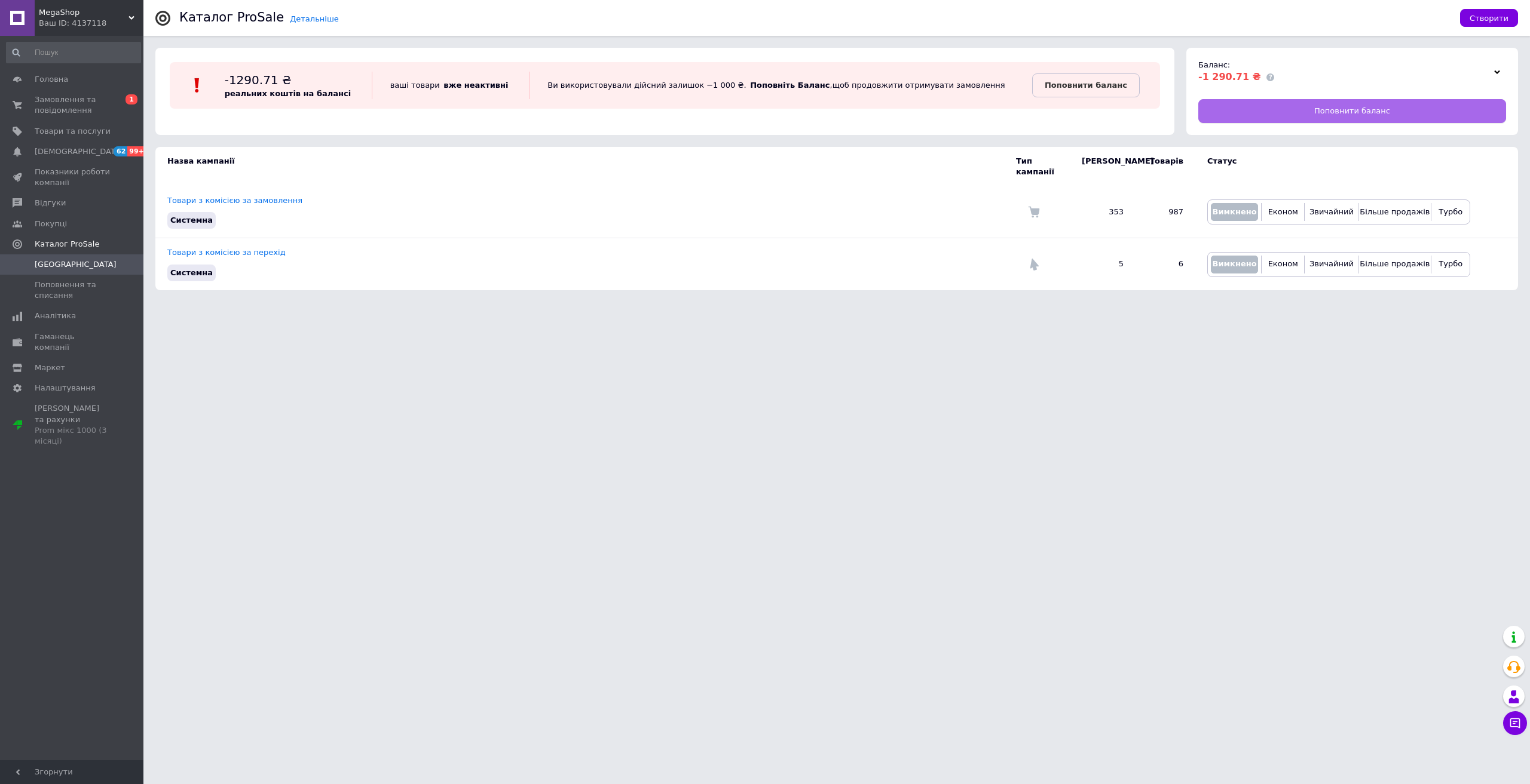
click at [1350, 112] on span "Поповнити баланс" at bounding box center [1352, 111] width 76 height 10
